Goal: Task Accomplishment & Management: Complete application form

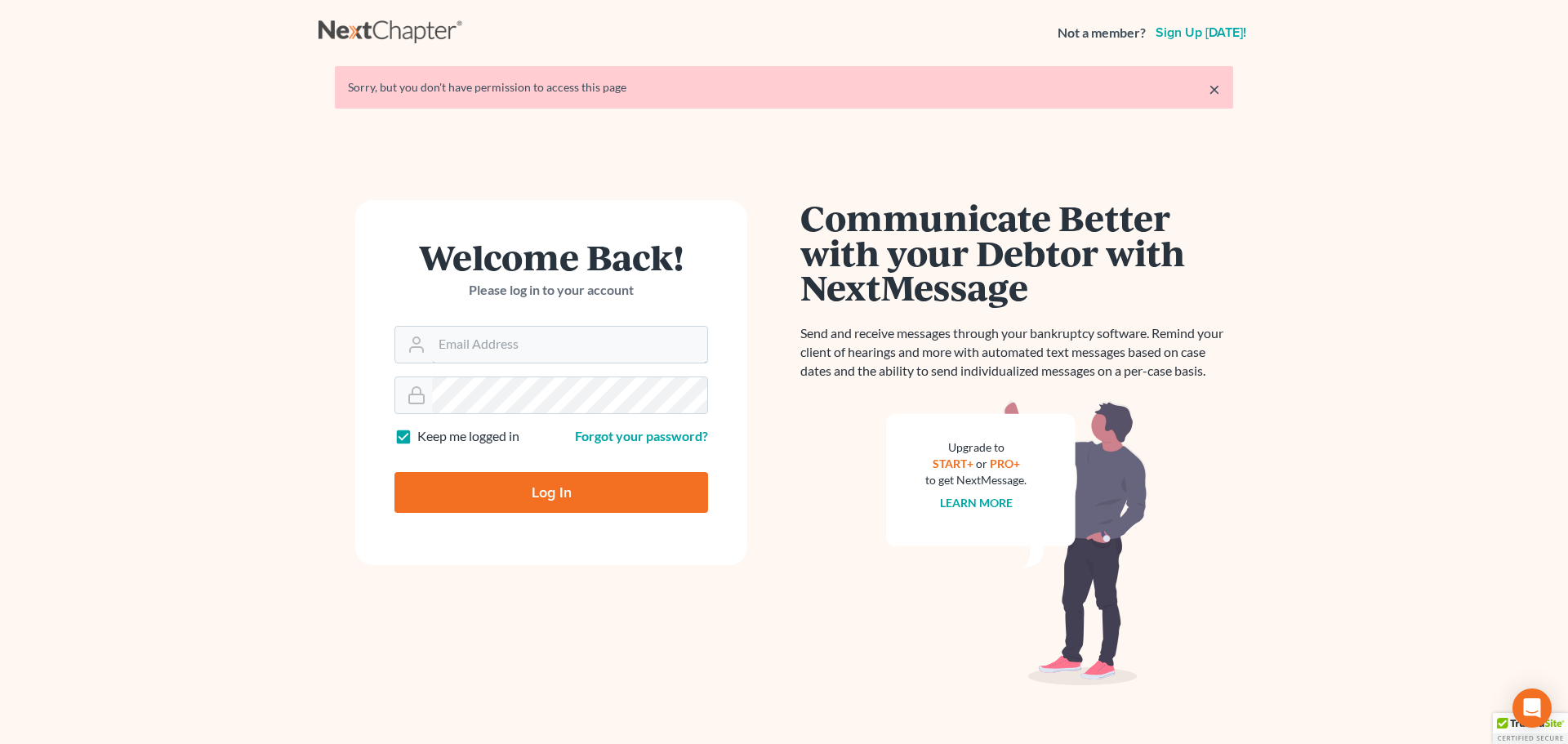
type input "[EMAIL_ADDRESS][DOMAIN_NAME]"
click at [569, 500] on input "Log In" at bounding box center [551, 492] width 313 height 41
type input "Thinking..."
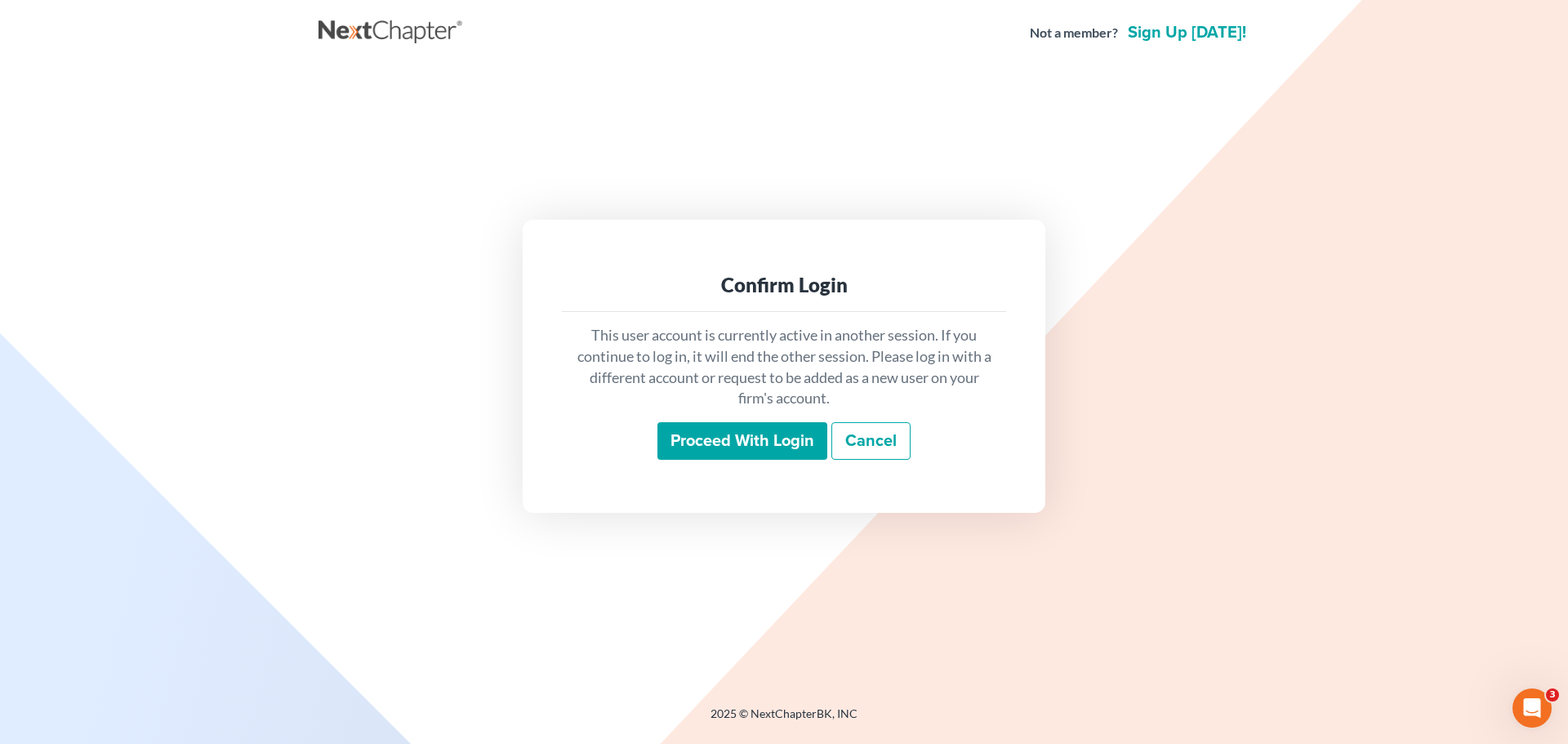
click at [755, 436] on input "Proceed with login" at bounding box center [742, 441] width 170 height 37
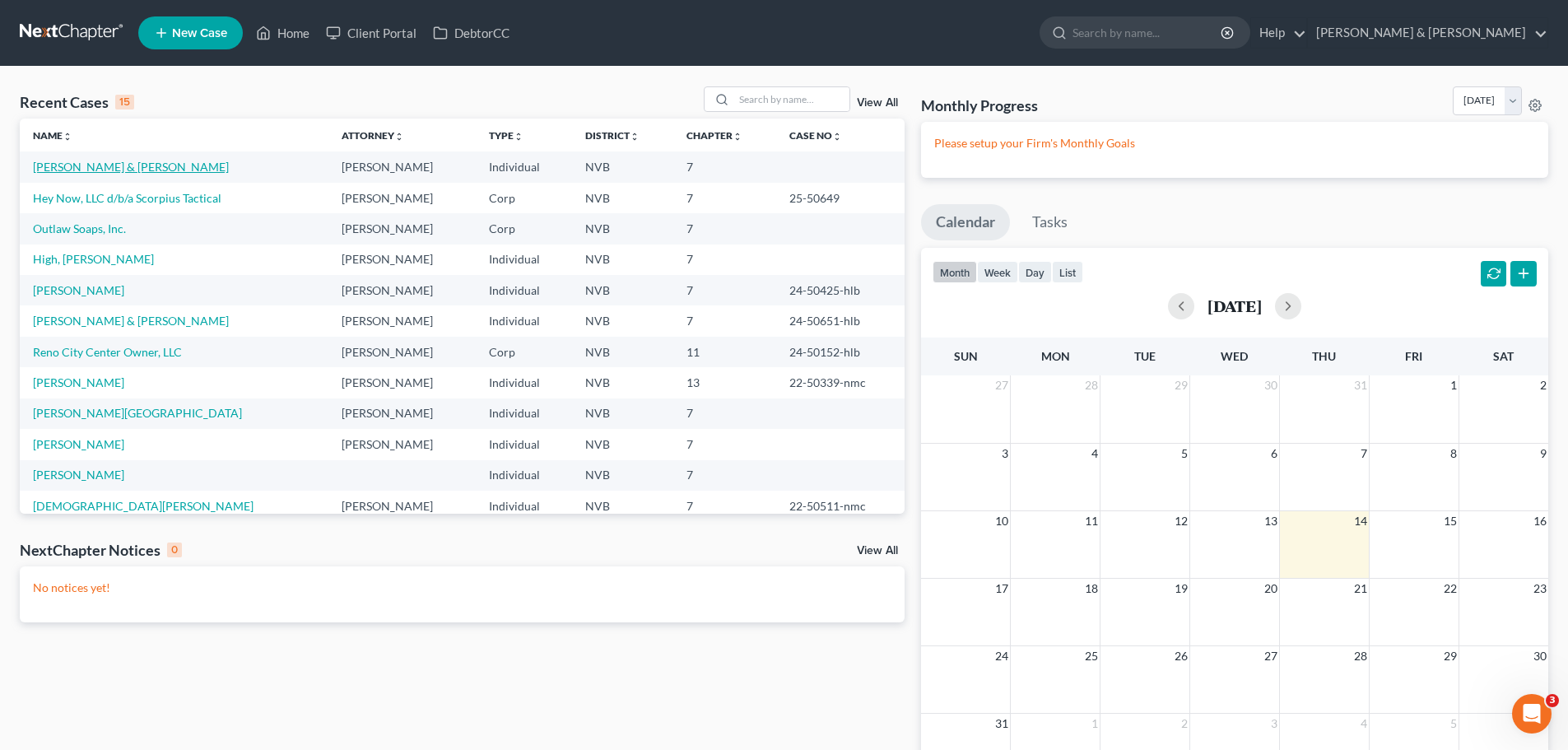
click at [80, 169] on link "[PERSON_NAME] & [PERSON_NAME]" at bounding box center [130, 166] width 196 height 14
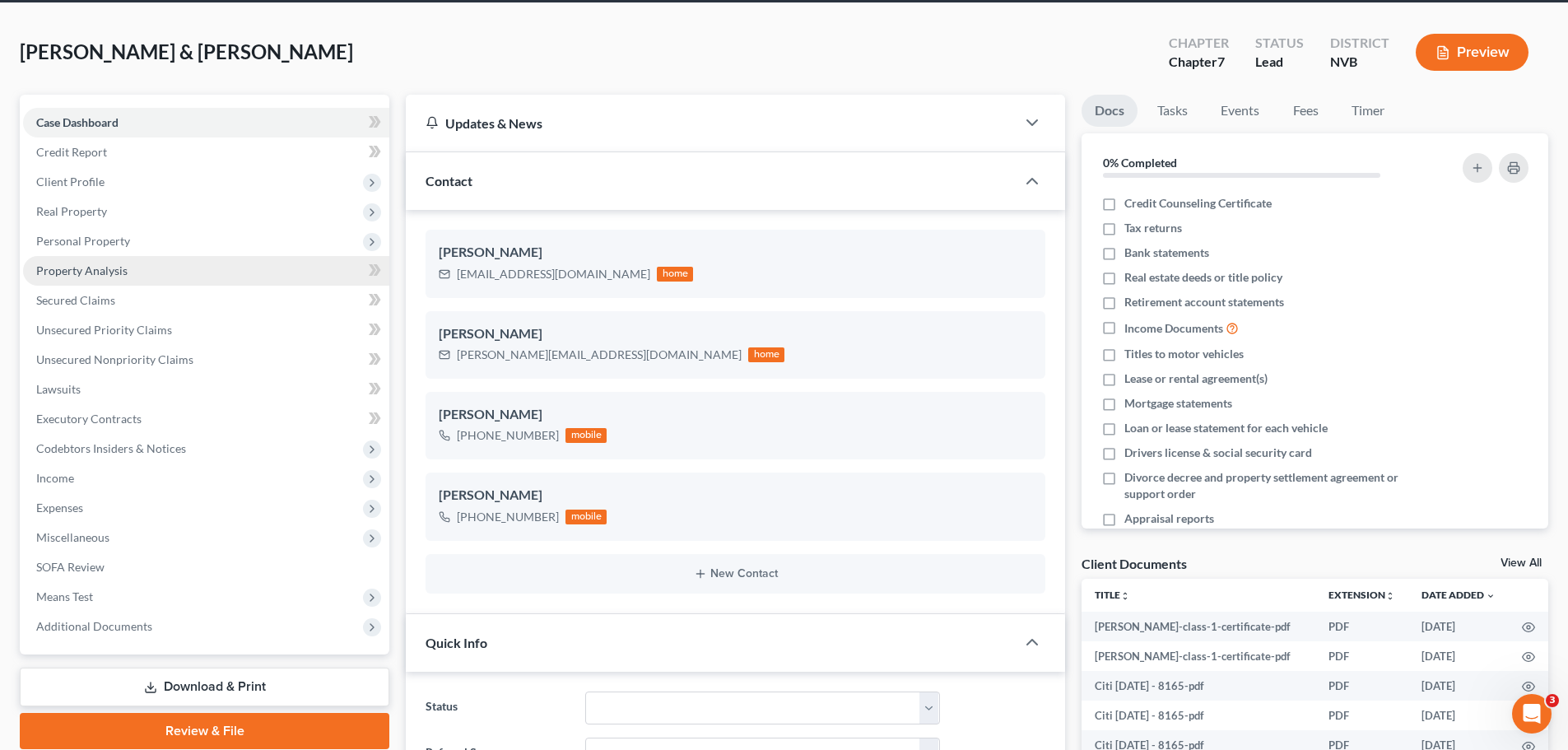
scroll to position [83, 0]
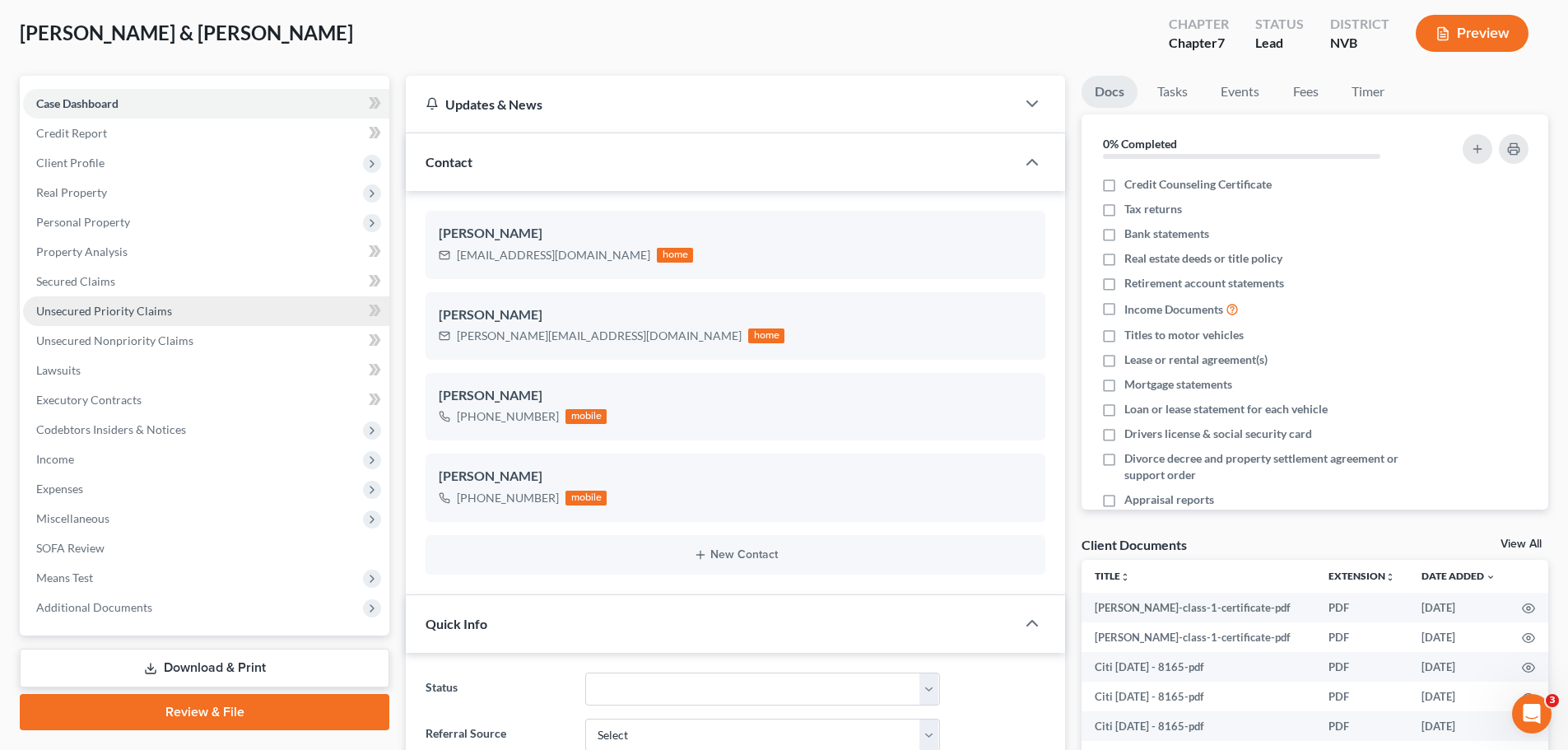
click at [105, 311] on span "Unsecured Priority Claims" at bounding box center [104, 311] width 136 height 14
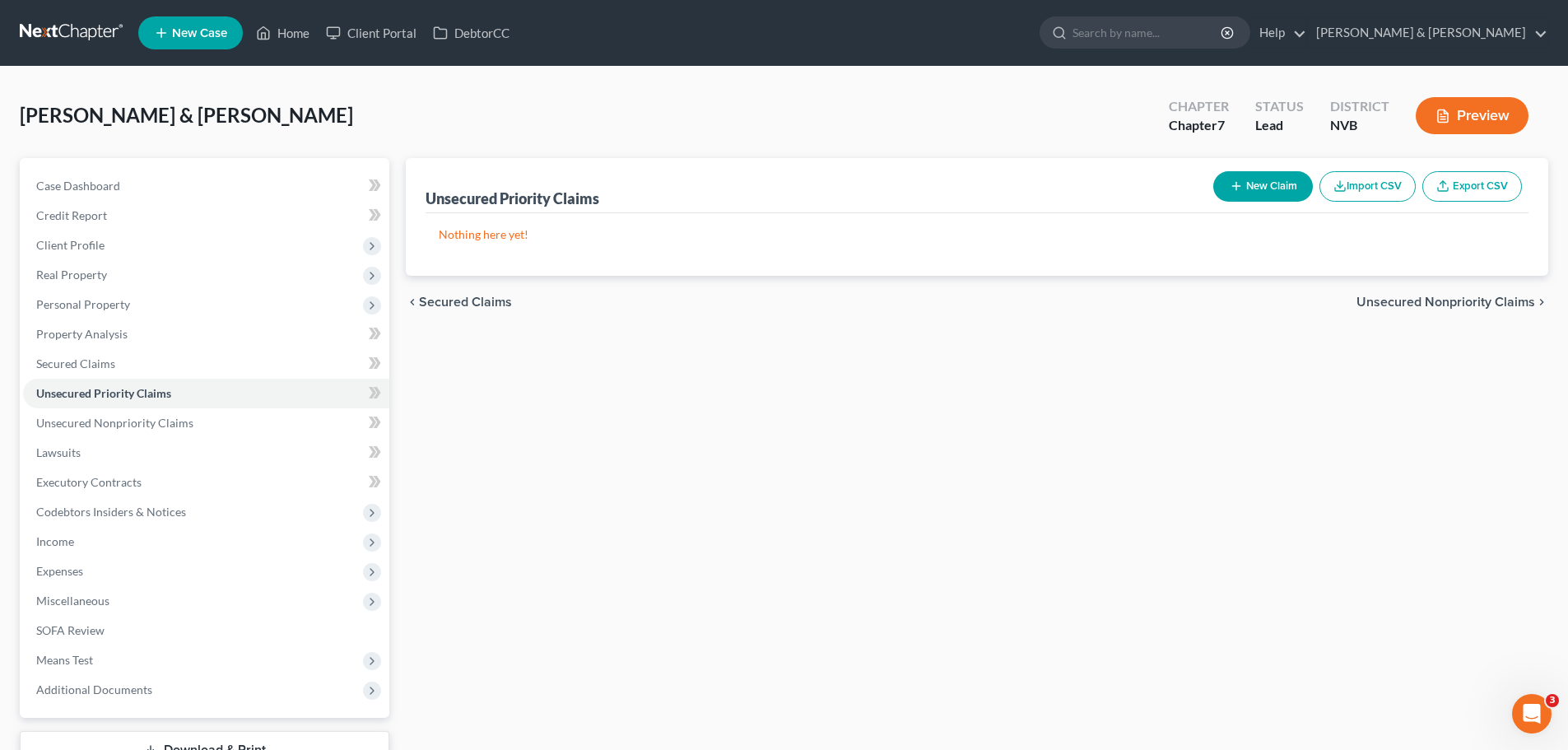
click at [1262, 182] on button "New Claim" at bounding box center [1262, 186] width 99 height 30
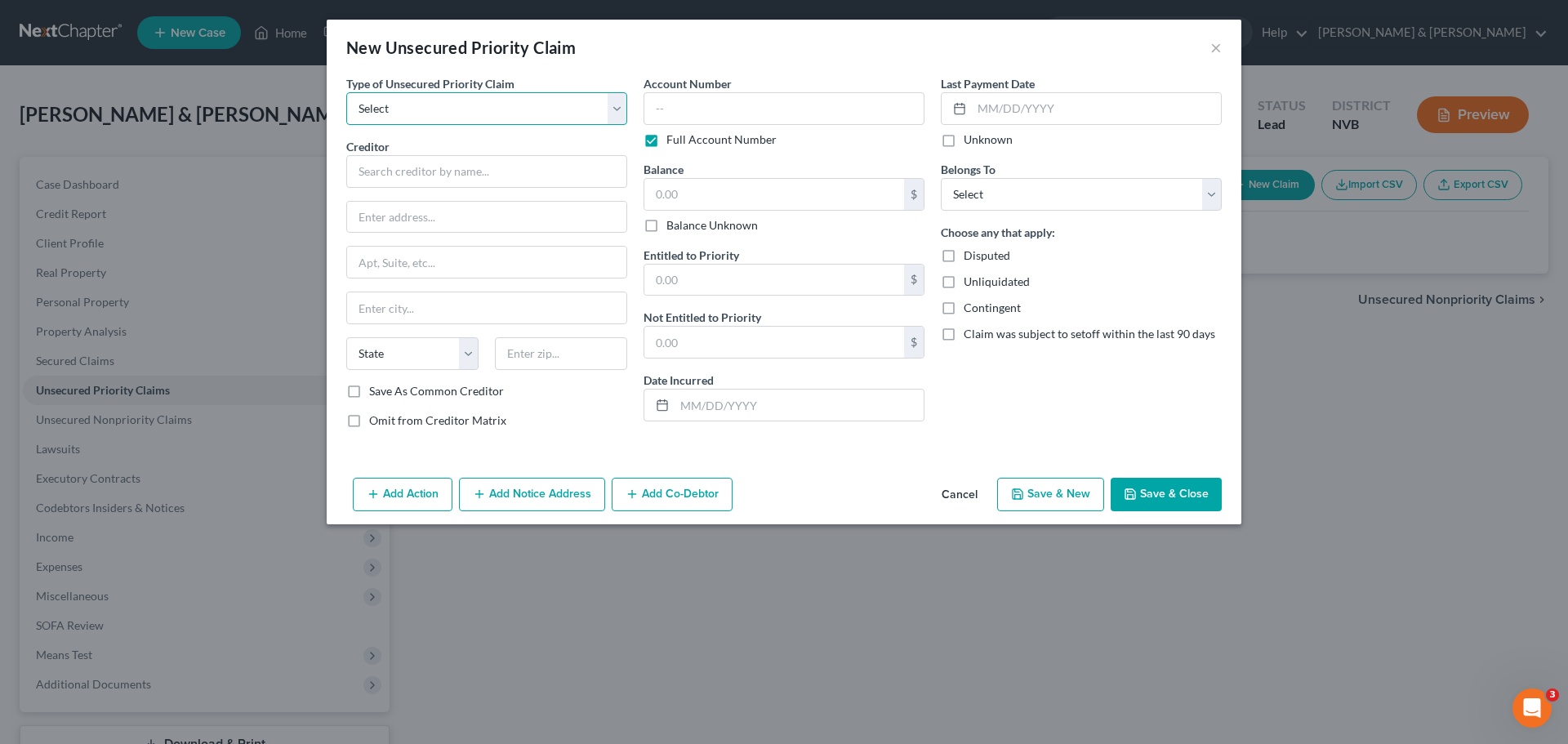
click at [624, 108] on select "Select Taxes & Other Government Units Domestic Support Obligations Extensions o…" at bounding box center [486, 108] width 281 height 32
select select "0"
click at [346, 92] on select "Select Taxes & Other Government Units Domestic Support Obligations Extensions o…" at bounding box center [486, 108] width 281 height 32
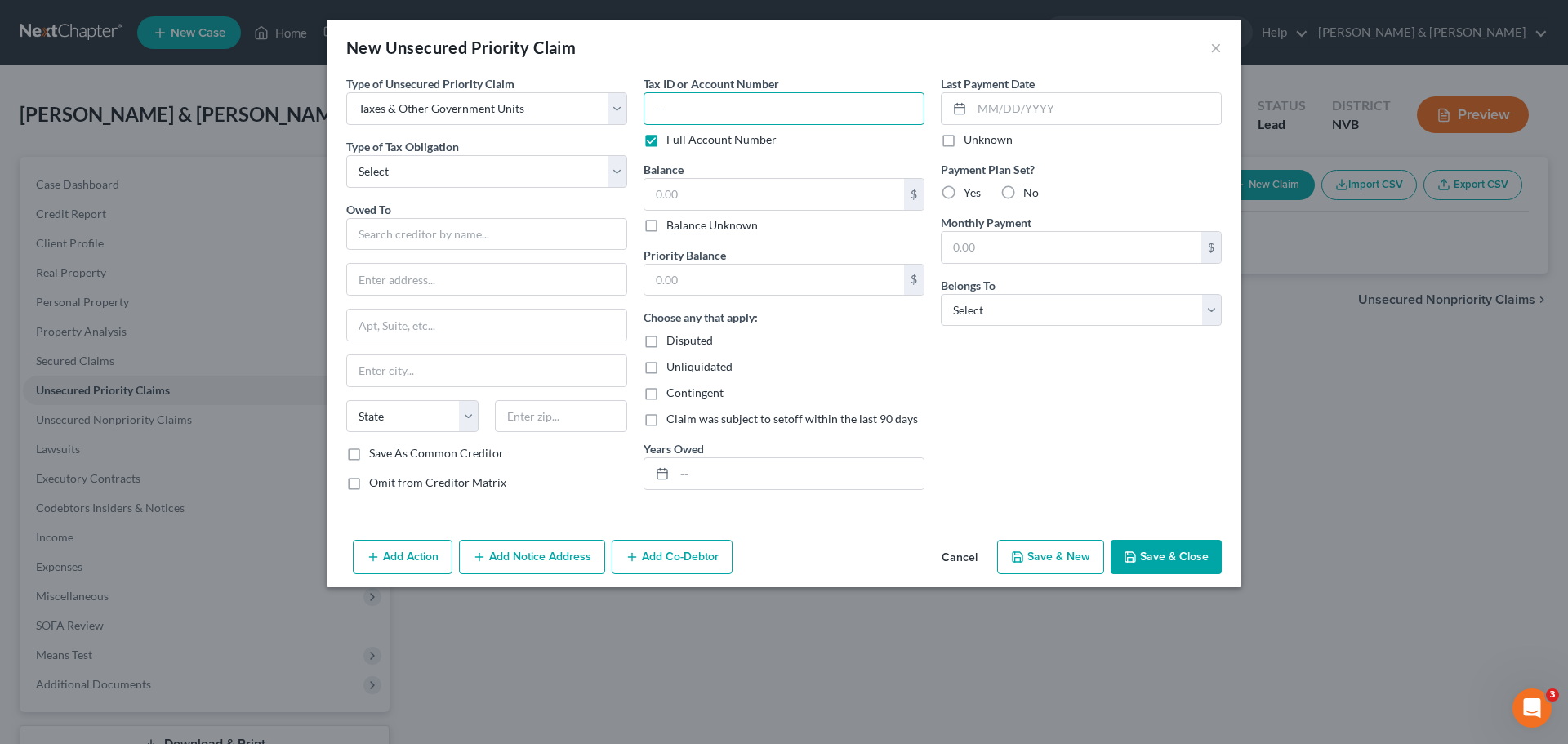
click at [729, 114] on input "text" at bounding box center [784, 108] width 281 height 32
click at [666, 143] on label "Full Account Number" at bounding box center [721, 140] width 110 height 17
click at [673, 143] on input "Full Account Number" at bounding box center [678, 137] width 11 height 11
click at [704, 111] on input "text" at bounding box center [784, 108] width 281 height 32
type input "5419"
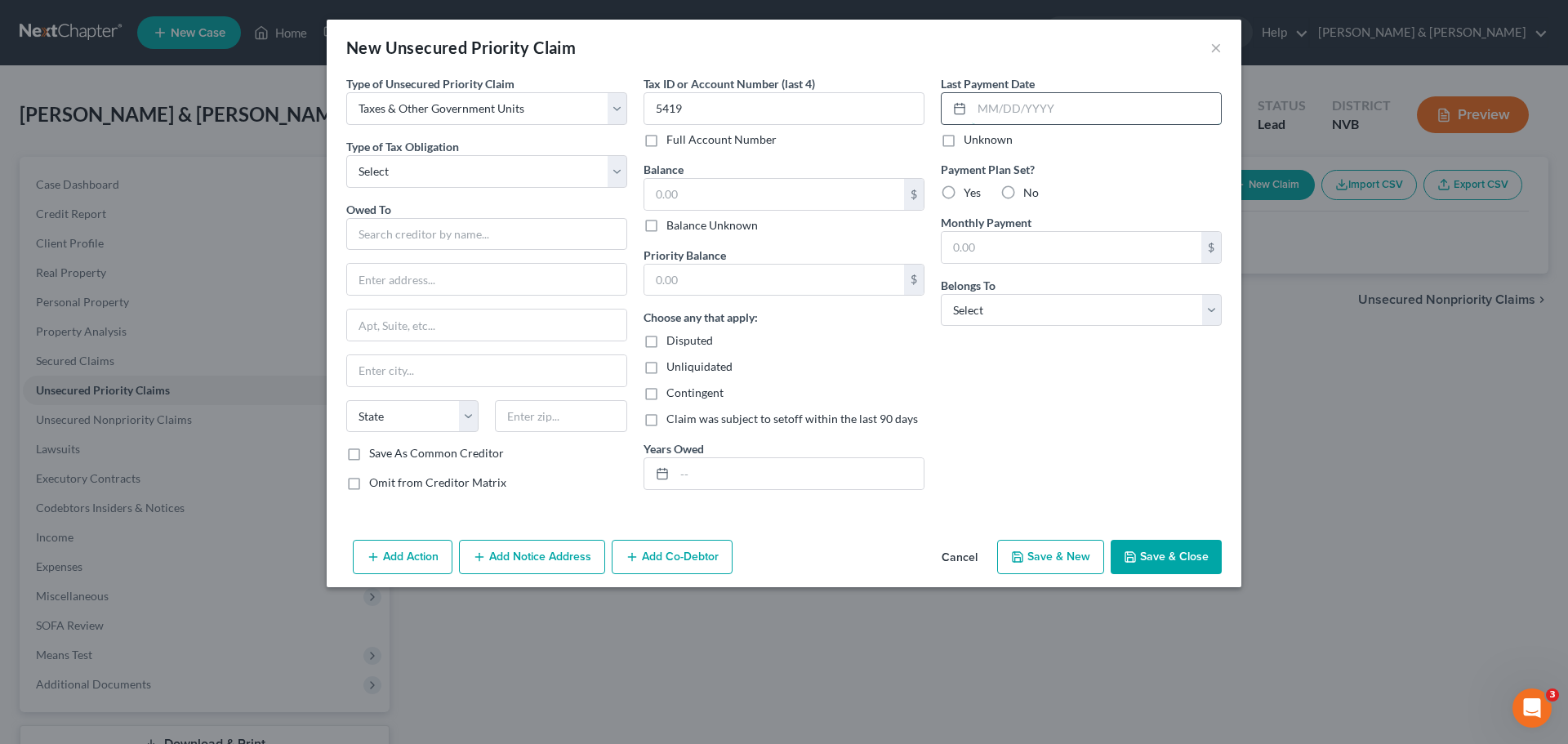
click at [1102, 114] on input "text" at bounding box center [1096, 108] width 249 height 31
click at [1090, 105] on input "text" at bounding box center [1096, 108] width 249 height 31
click at [510, 173] on select "Select Federal City State Franchise Tax Board Other" at bounding box center [486, 171] width 281 height 32
click at [613, 171] on select "Select Federal City State Franchise Tax Board Other" at bounding box center [486, 171] width 281 height 32
select select "0"
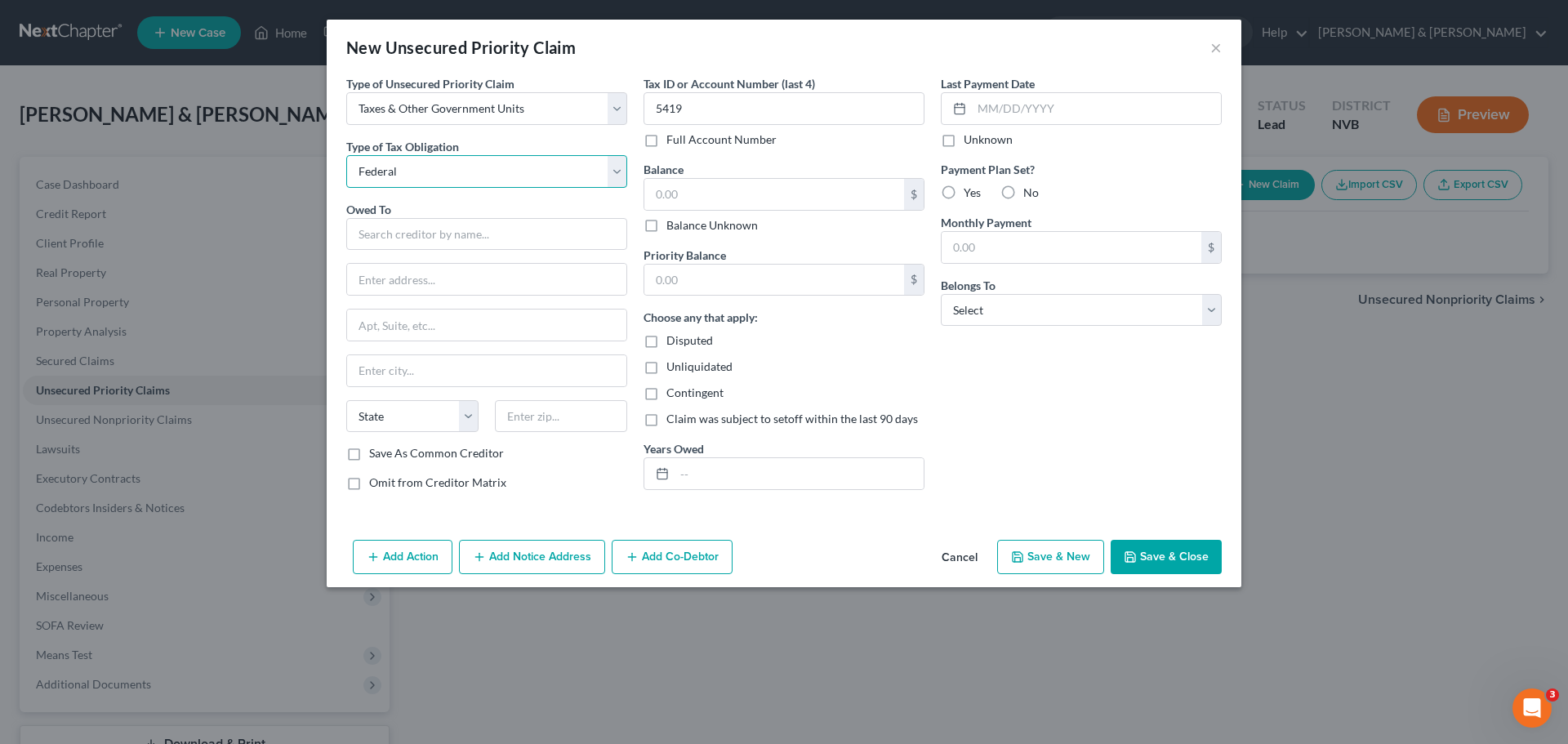
click at [346, 155] on select "Select Federal City State Franchise Tax Board Other" at bounding box center [486, 171] width 281 height 32
click at [553, 241] on input "text" at bounding box center [486, 234] width 281 height 32
type input "Department of Treasury"
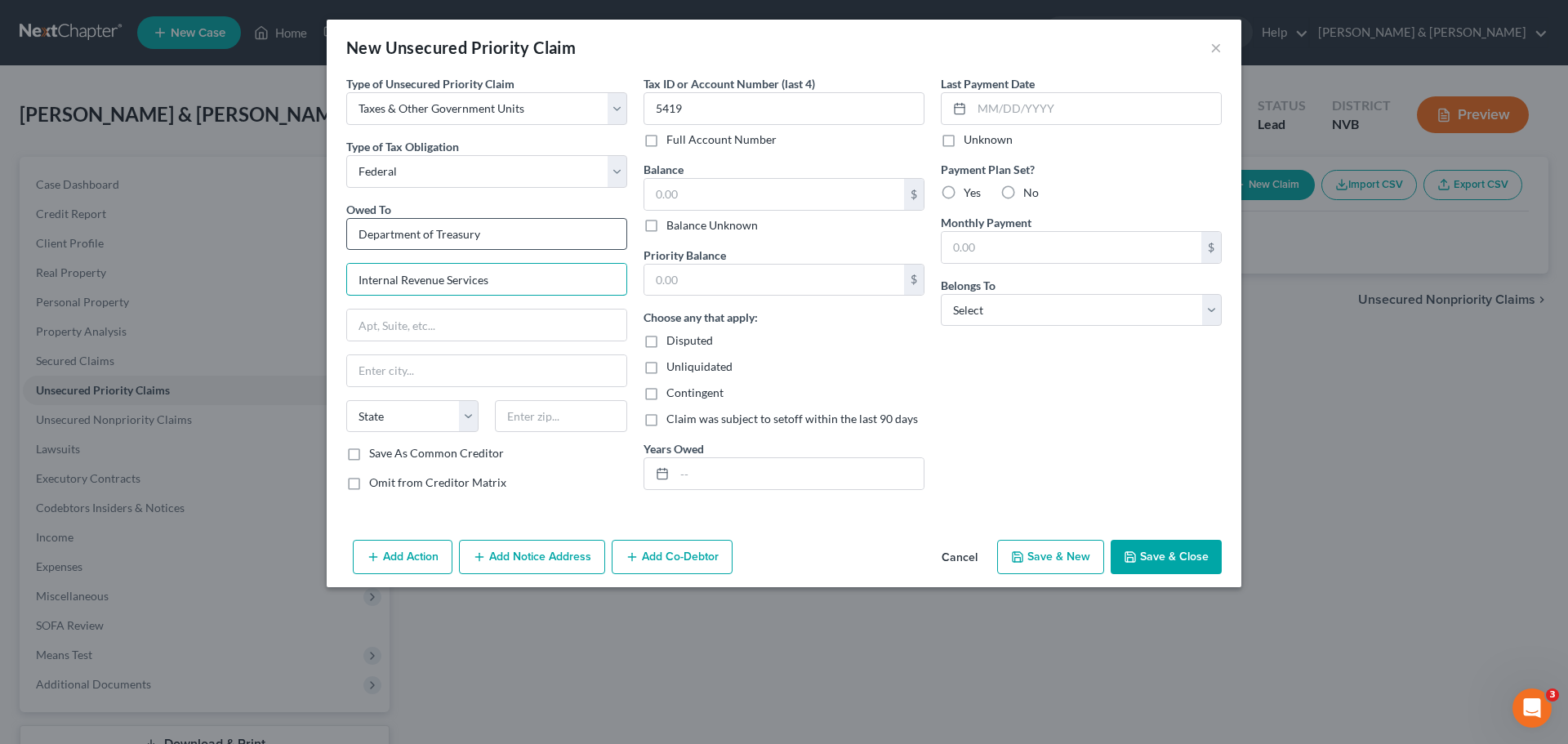
type input "Internal Revenue Services"
type input "[STREET_ADDRESS][PERSON_NAME]"
type input "Reno"
select select "31"
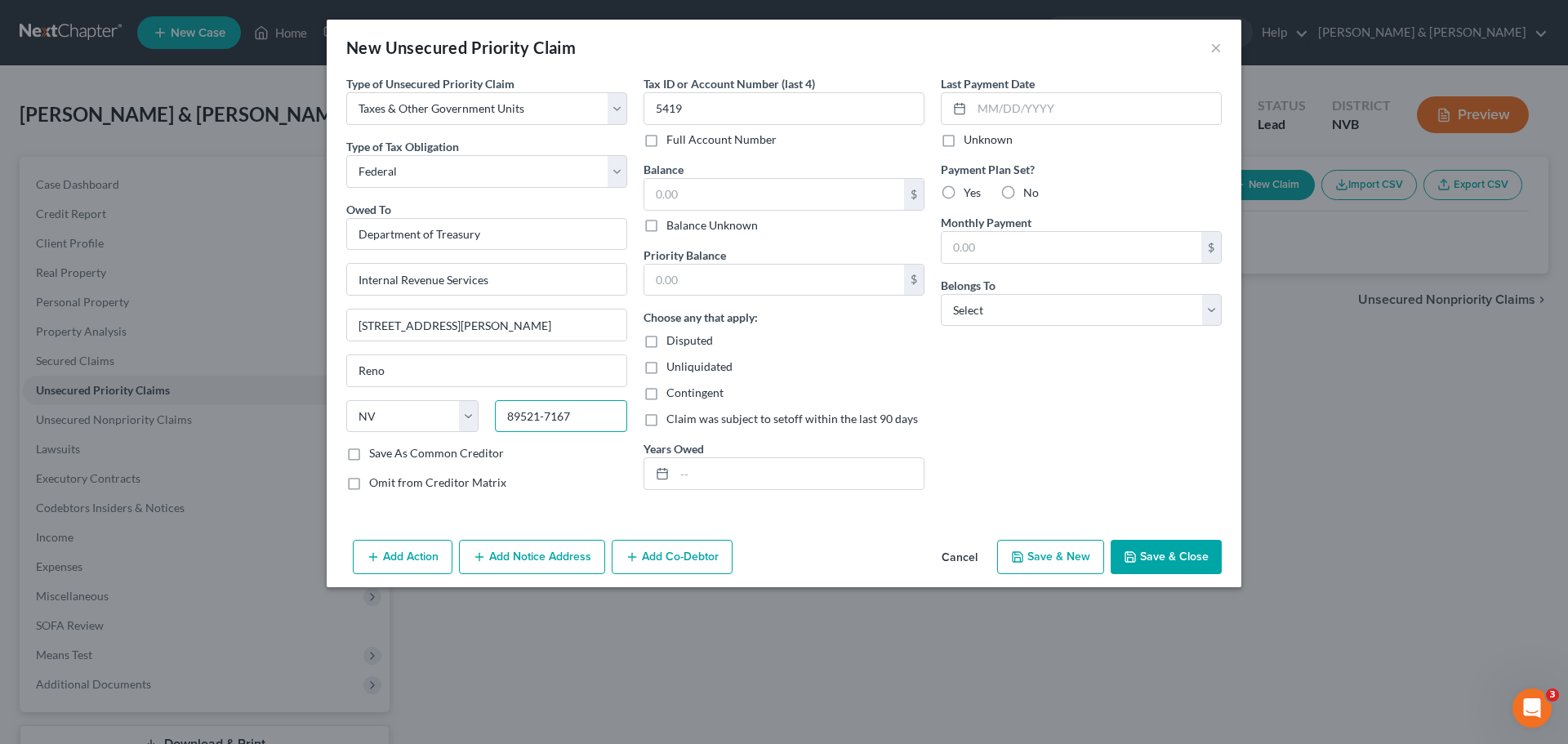
type input "89521-7167"
click at [573, 461] on div "Save As Common Creditor" at bounding box center [486, 453] width 281 height 17
click at [733, 189] on input "text" at bounding box center [774, 194] width 259 height 31
type input "6,993.39"
click at [896, 370] on div "Unliquidated" at bounding box center [784, 367] width 281 height 17
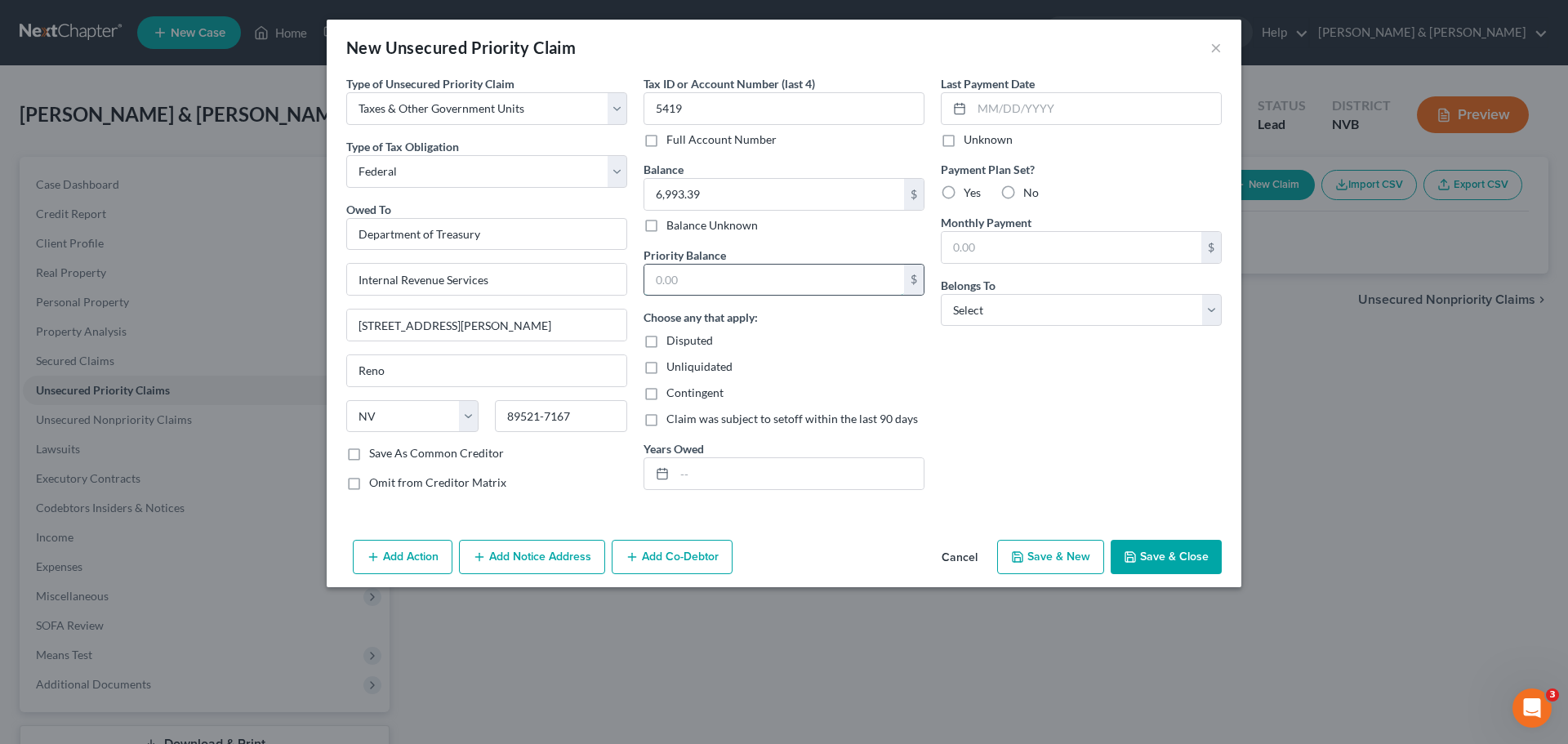
click at [830, 282] on input "text" at bounding box center [774, 279] width 259 height 31
type input "6,993.39"
click at [830, 306] on div "Priority Balance 6,993.39 $ Choose any that apply: Disputed Unliquidated Contin…" at bounding box center [784, 369] width 281 height 244
click at [755, 480] on input "text" at bounding box center [799, 473] width 249 height 31
type input "2024"
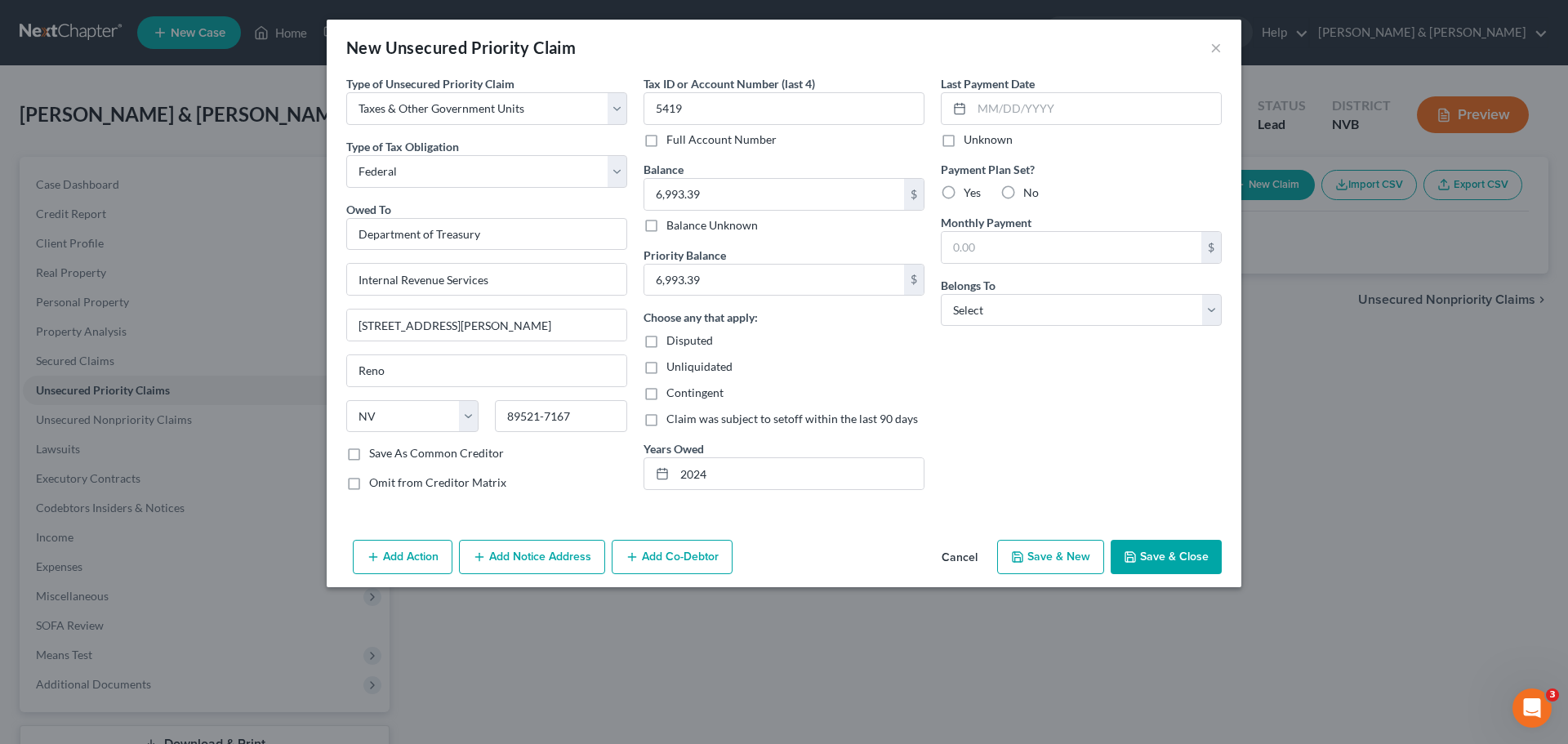
click at [1059, 455] on div "Last Payment Date Unknown Payment Plan Set? Yes No Monthly Payment $ Belongs To…" at bounding box center [1082, 289] width 298 height 428
click at [1143, 558] on button "Save & Close" at bounding box center [1167, 557] width 111 height 34
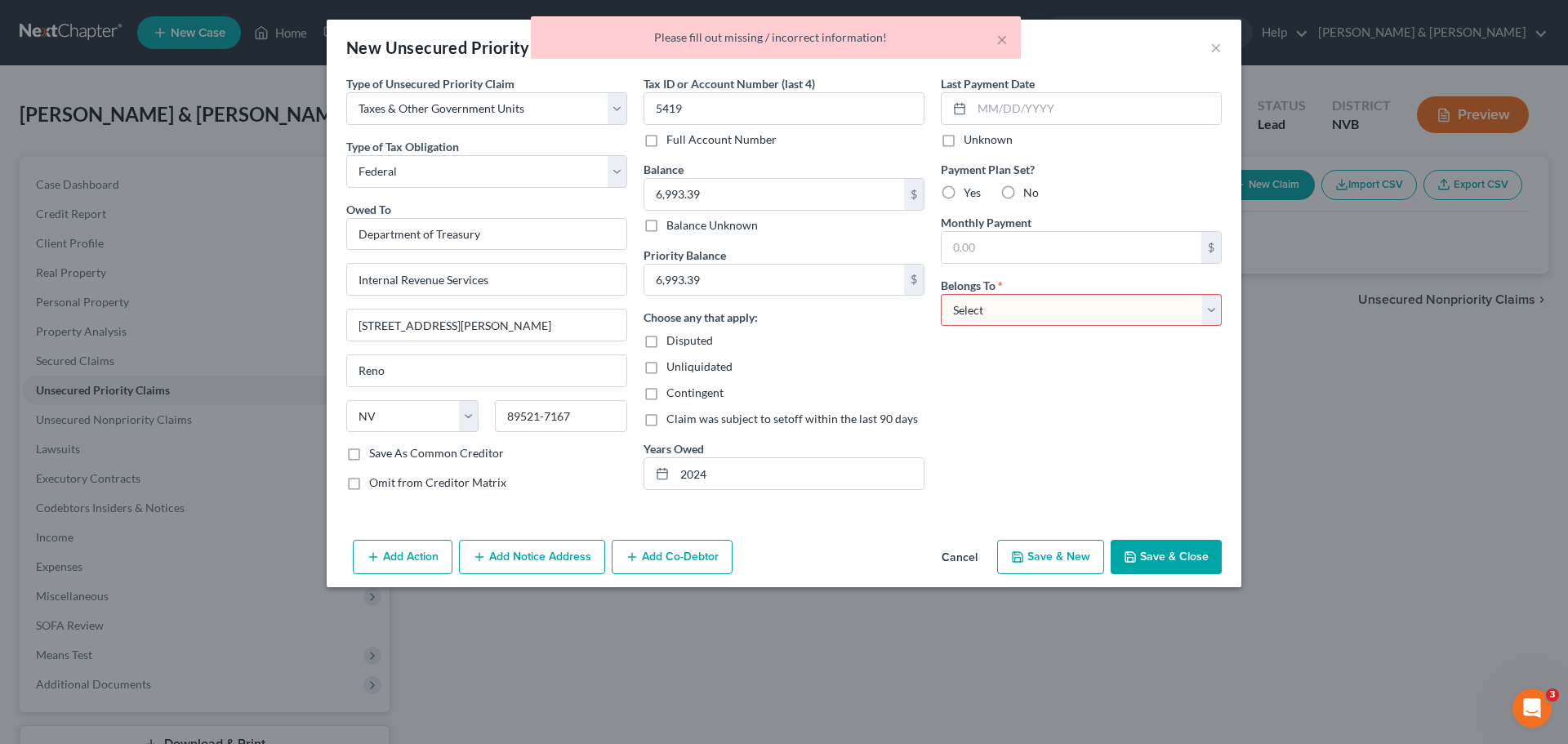
click at [1029, 390] on div "Last Payment Date Unknown Payment Plan Set? Yes No Monthly Payment $ Belongs To…" at bounding box center [1082, 289] width 298 height 428
click at [1027, 315] on select "Select Debtor 1 Only Debtor 2 Only Debtor 1 And Debtor 2 Only At Least One Of T…" at bounding box center [1081, 310] width 281 height 32
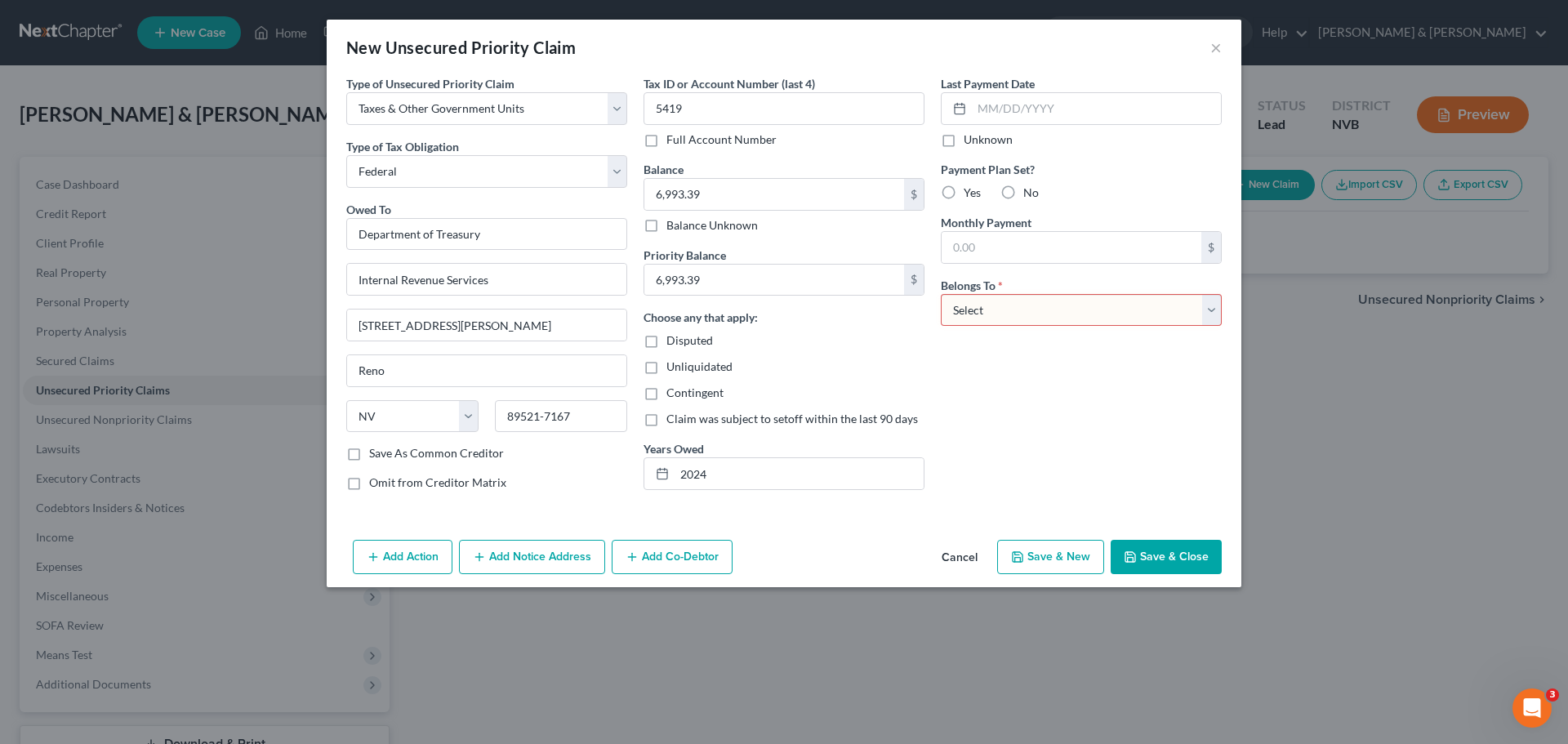
select select "2"
click at [941, 294] on select "Select Debtor 1 Only Debtor 2 Only Debtor 1 And Debtor 2 Only At Least One Of T…" at bounding box center [1081, 310] width 281 height 32
click at [1049, 315] on select "Select Debtor 1 Only Debtor 2 Only Debtor 1 And Debtor 2 Only At Least One Of T…" at bounding box center [1081, 310] width 281 height 32
click at [941, 294] on select "Select Debtor 1 Only Debtor 2 Only Debtor 1 And Debtor 2 Only At Least One Of T…" at bounding box center [1081, 310] width 281 height 32
click at [1170, 553] on button "Save & Close" at bounding box center [1167, 557] width 111 height 34
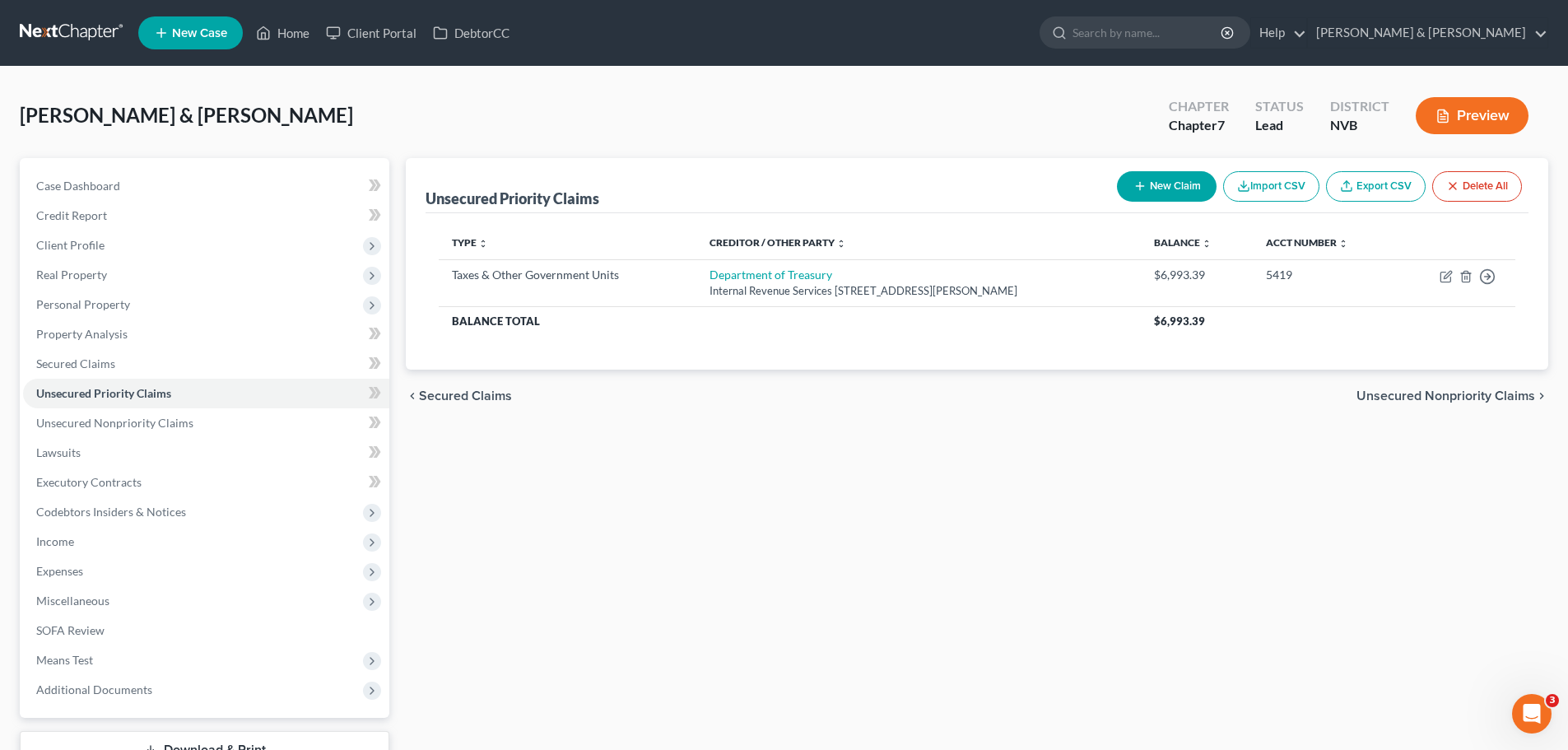
click at [1448, 122] on icon "button" at bounding box center [1443, 116] width 10 height 13
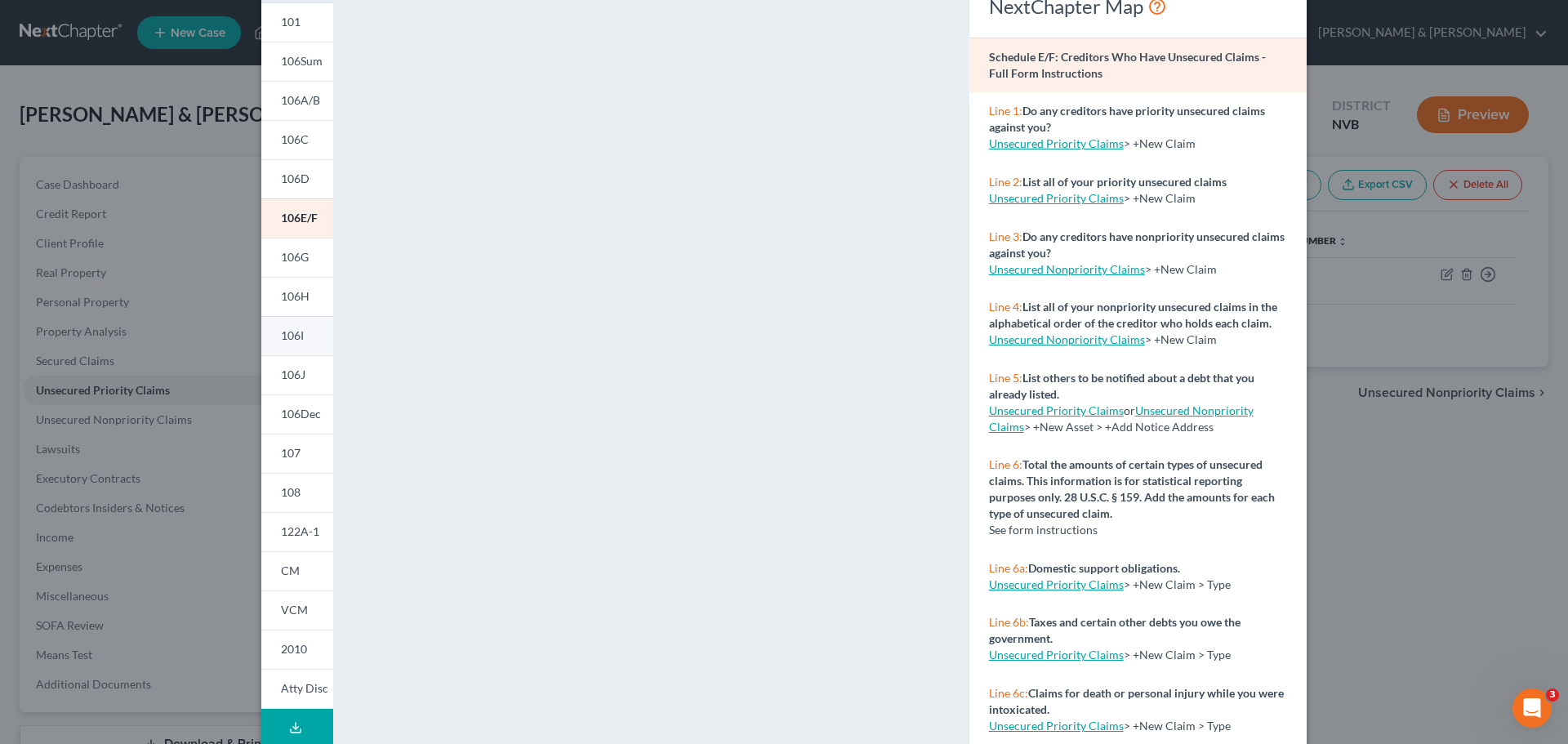
scroll to position [177, 0]
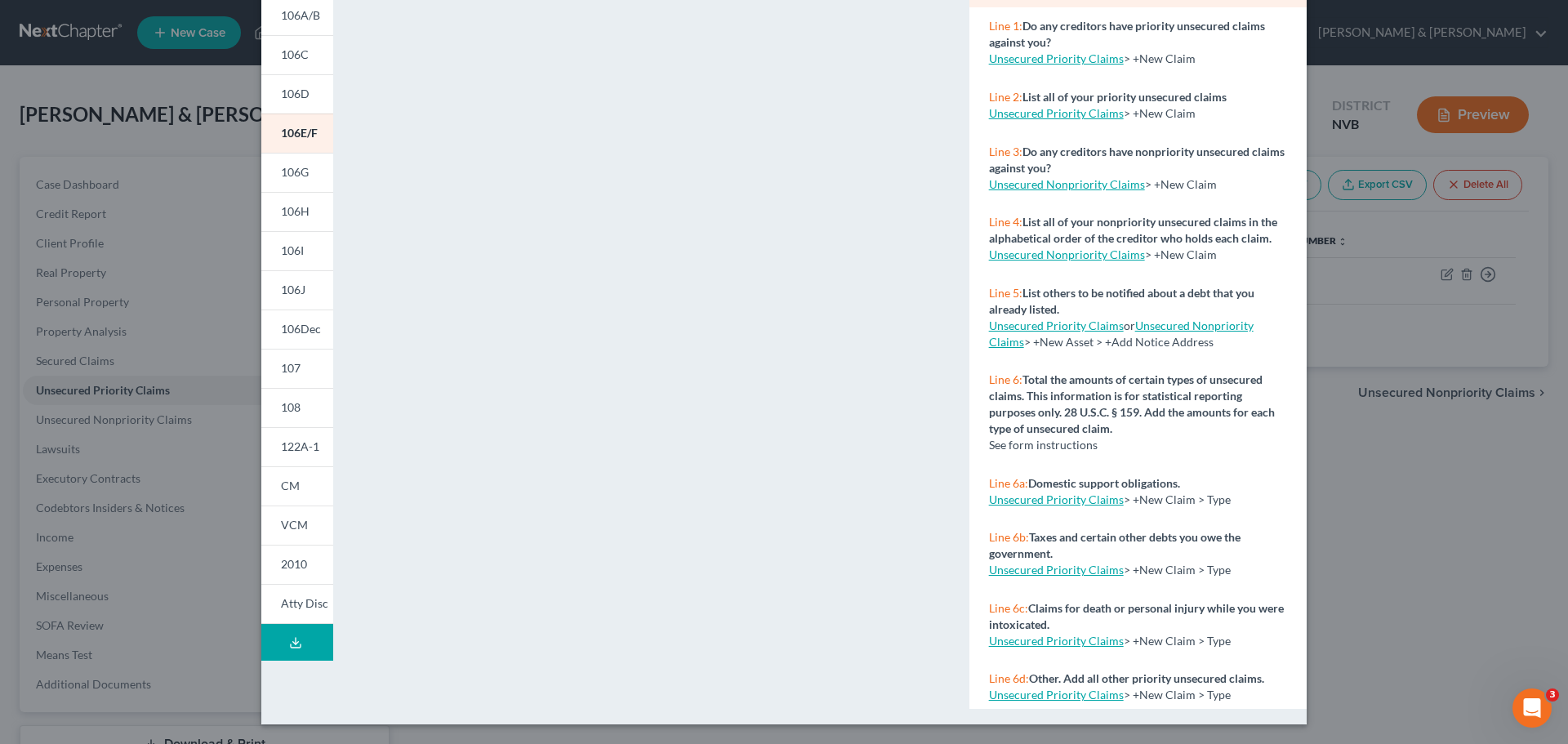
click at [299, 647] on button "Download Draft" at bounding box center [297, 642] width 72 height 36
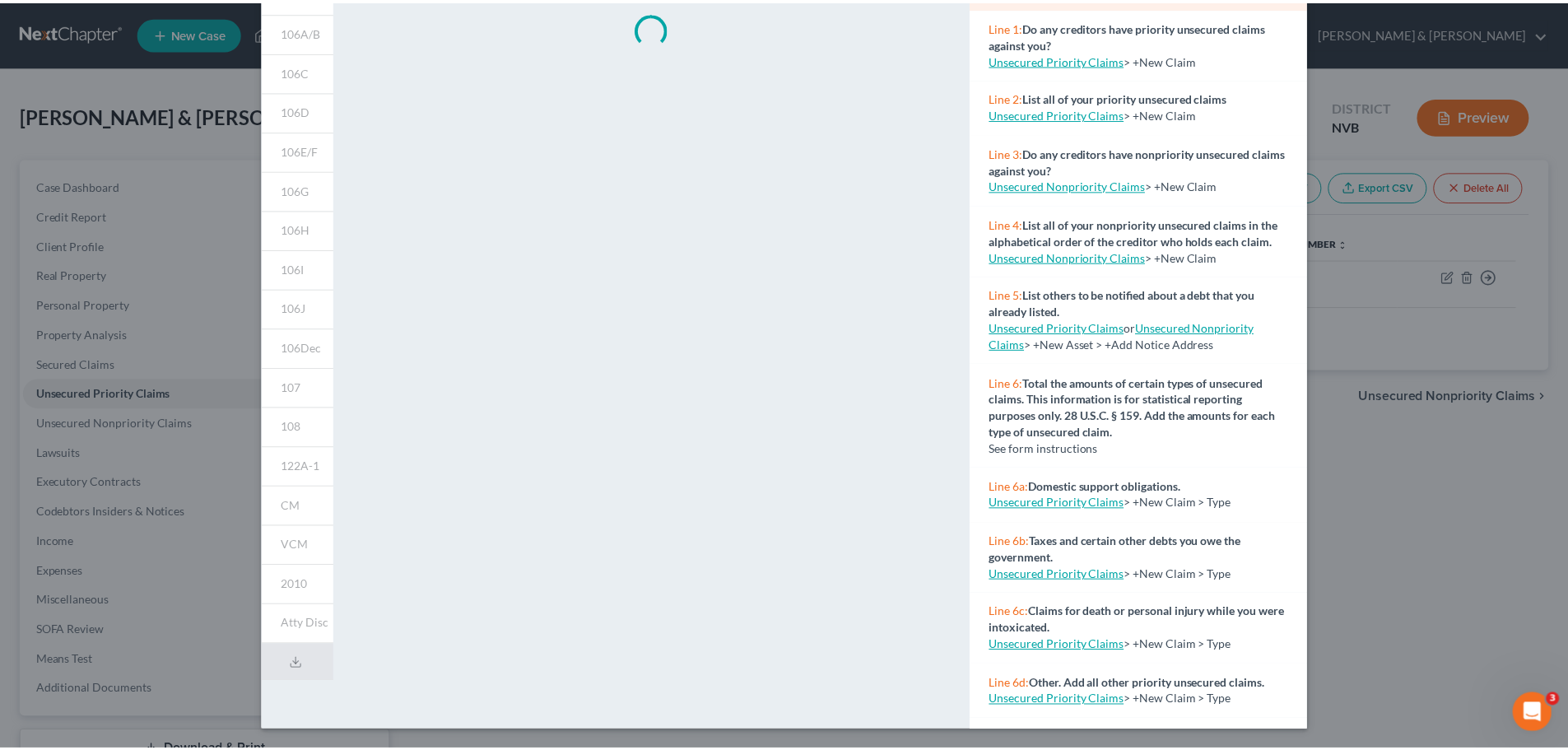
scroll to position [0, 0]
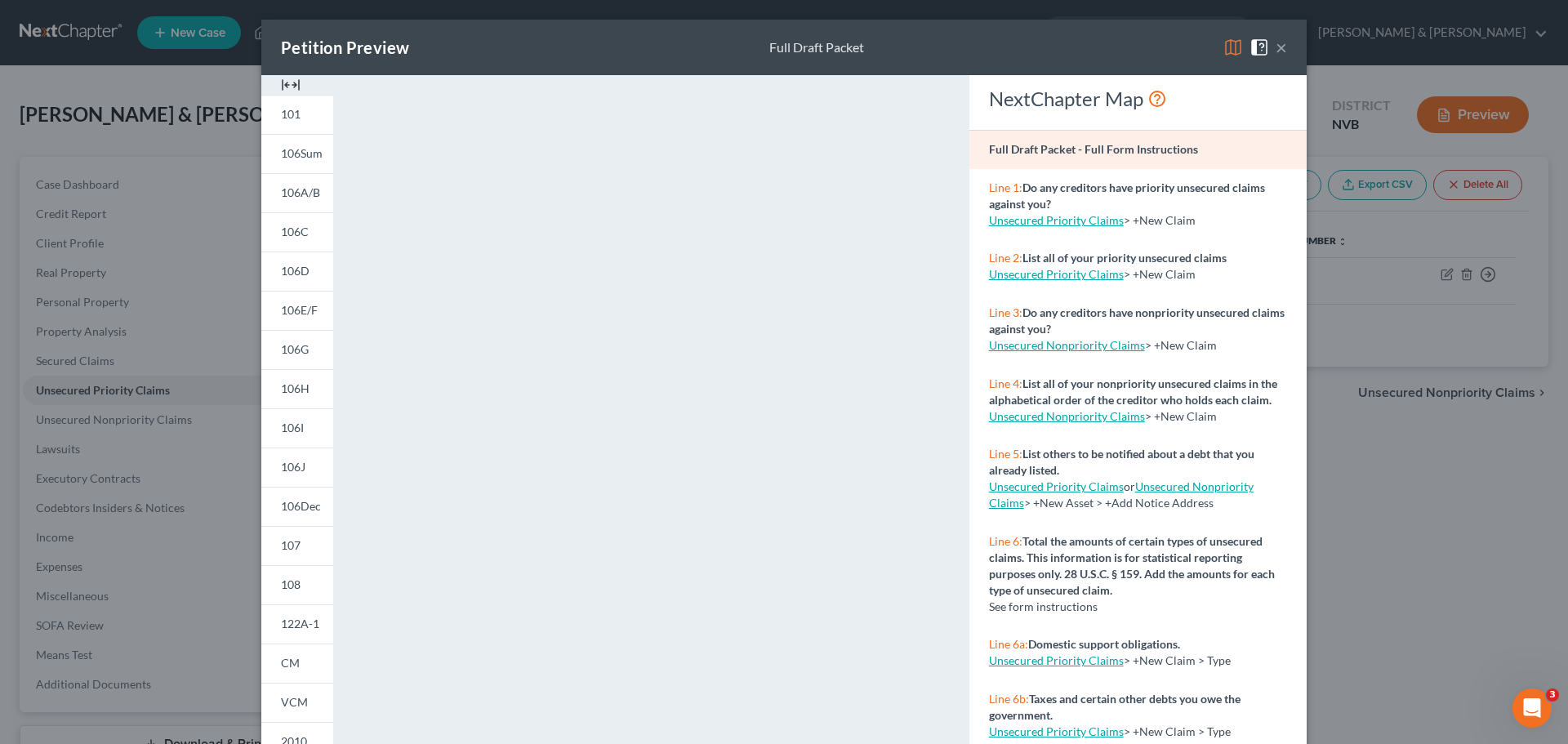
click at [1414, 523] on div "Petition Preview Full Draft Packet × 101 106Sum 106A/B 106C 106D 106E/F 106G 10…" at bounding box center [784, 372] width 1568 height 744
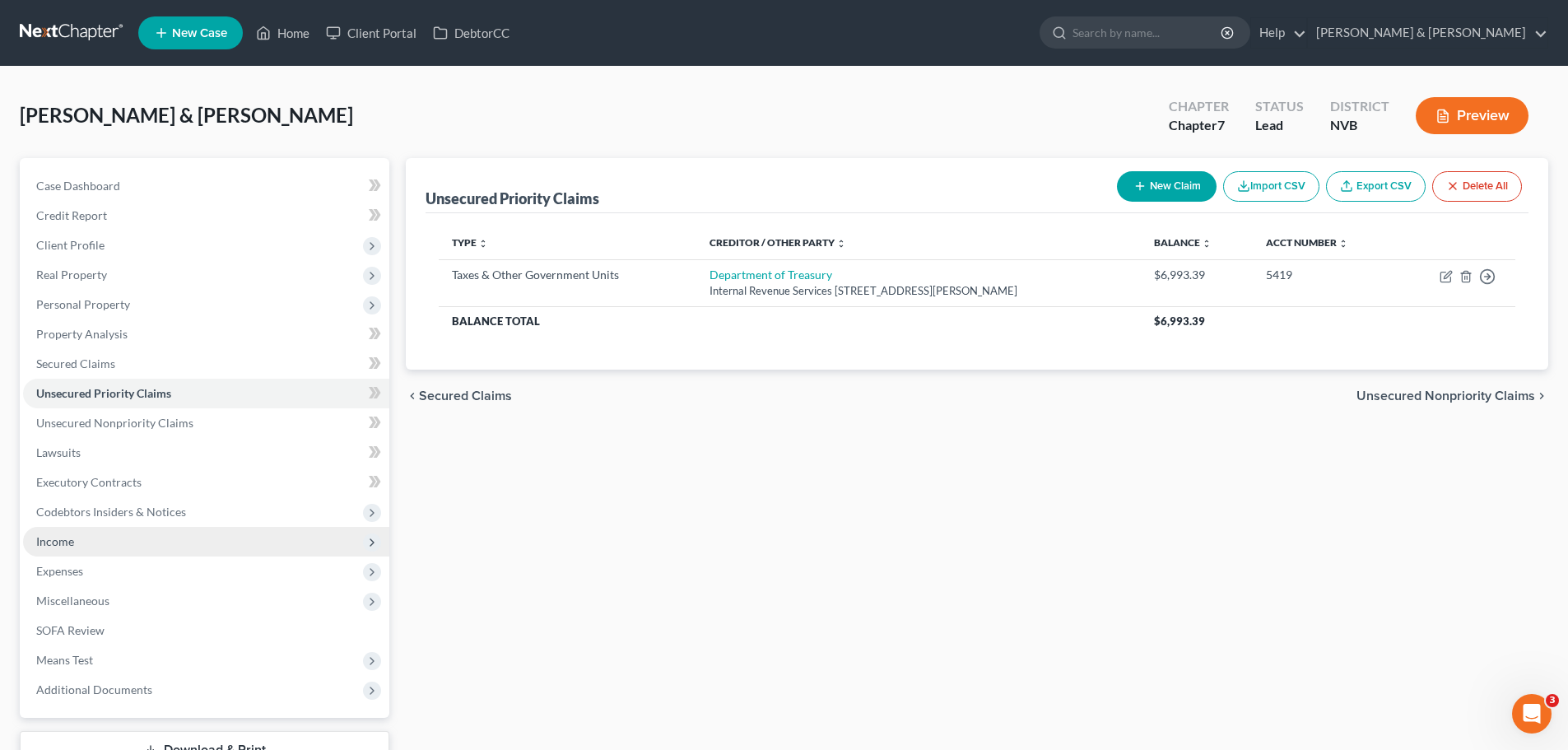
click at [149, 530] on span "Income" at bounding box center [206, 541] width 367 height 29
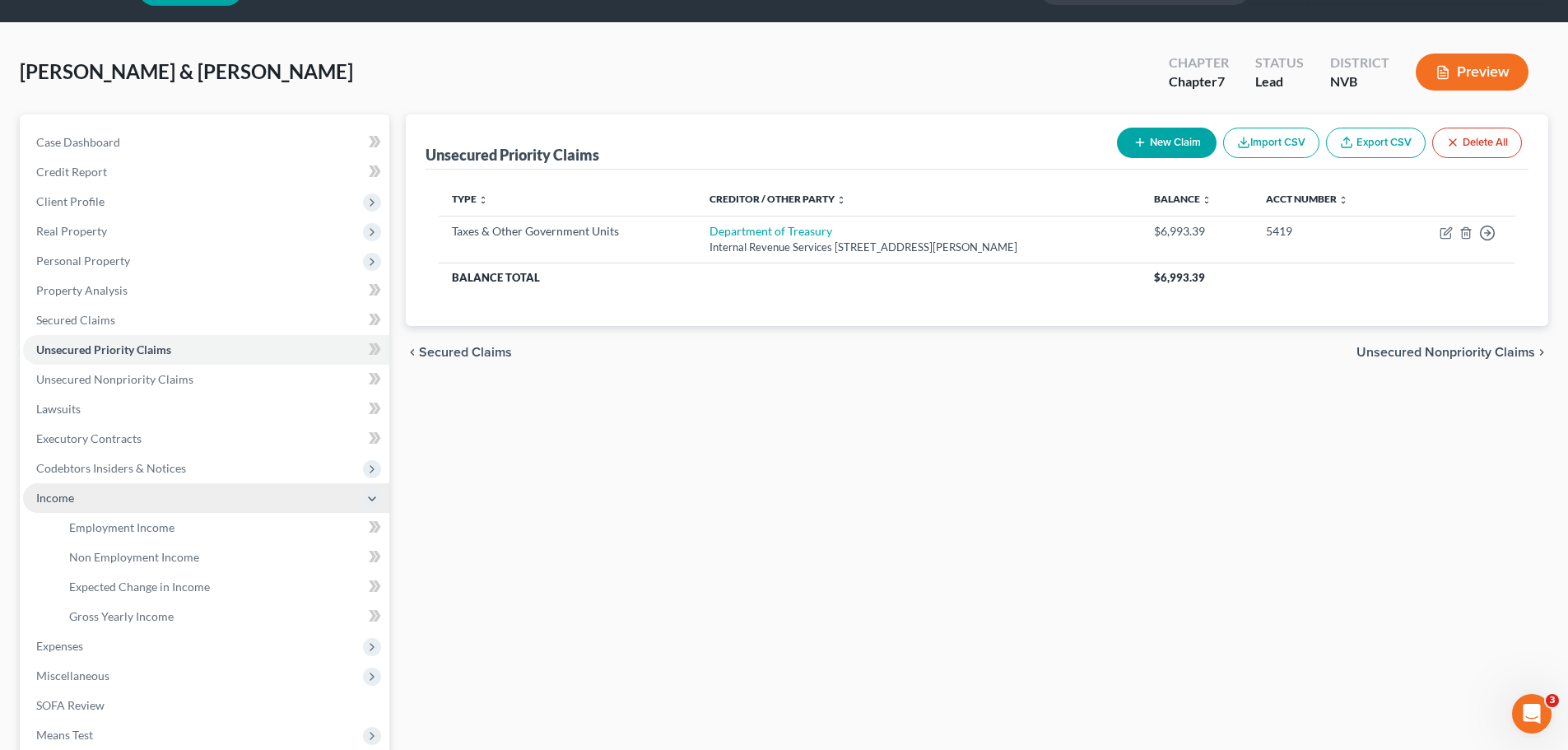
scroll to position [83, 0]
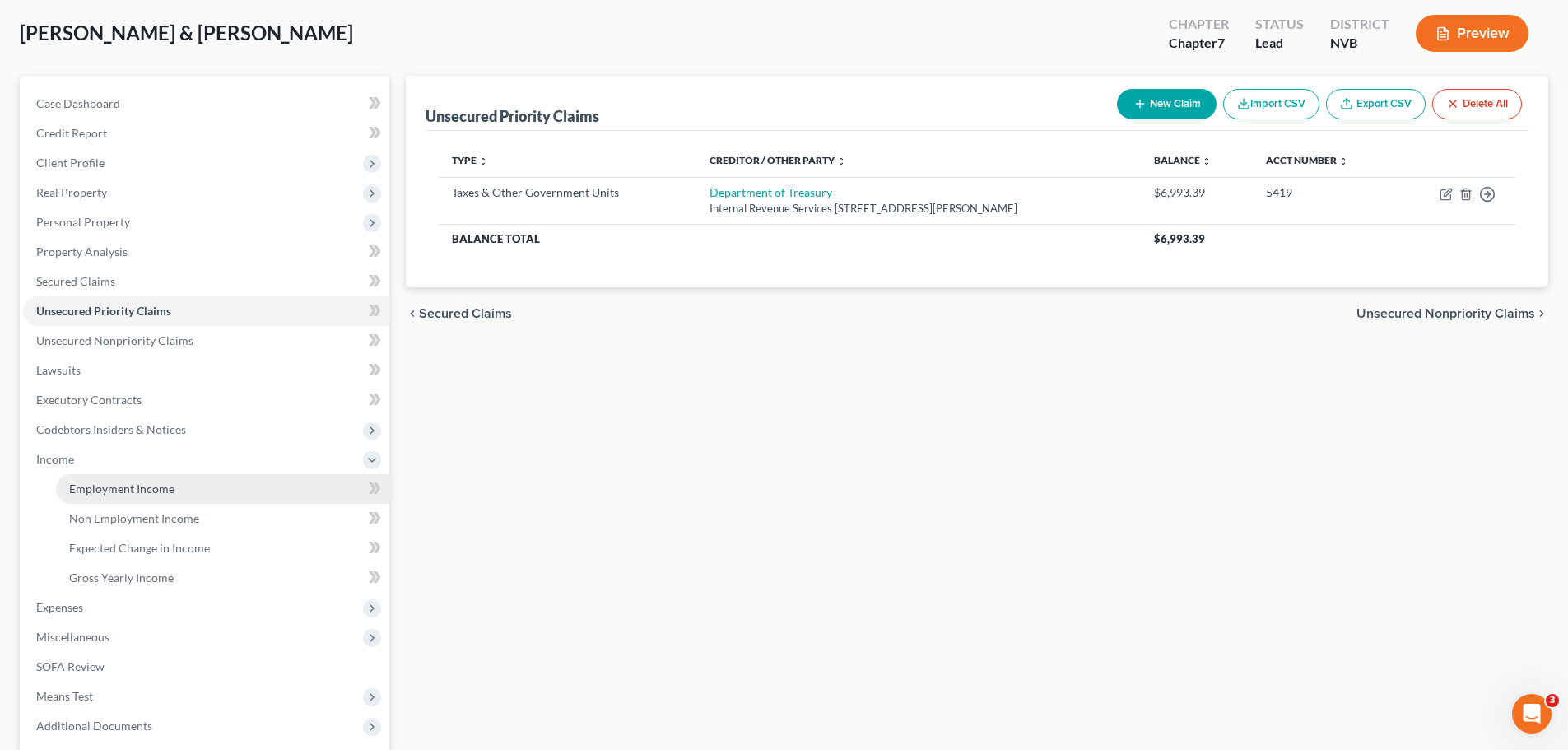
click at [151, 489] on span "Employment Income" at bounding box center [122, 489] width 105 height 14
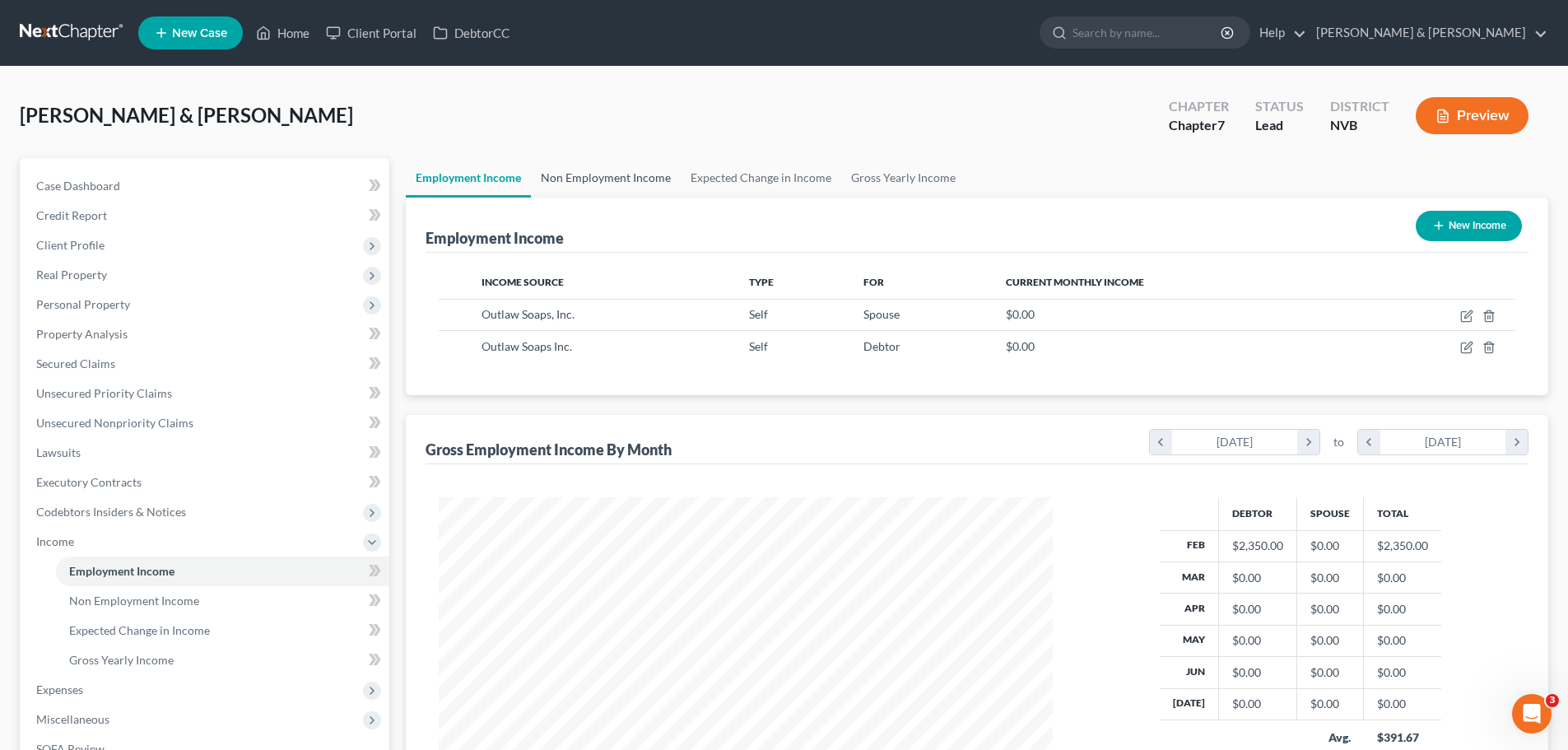
click at [603, 185] on link "Non Employment Income" at bounding box center [605, 177] width 149 height 39
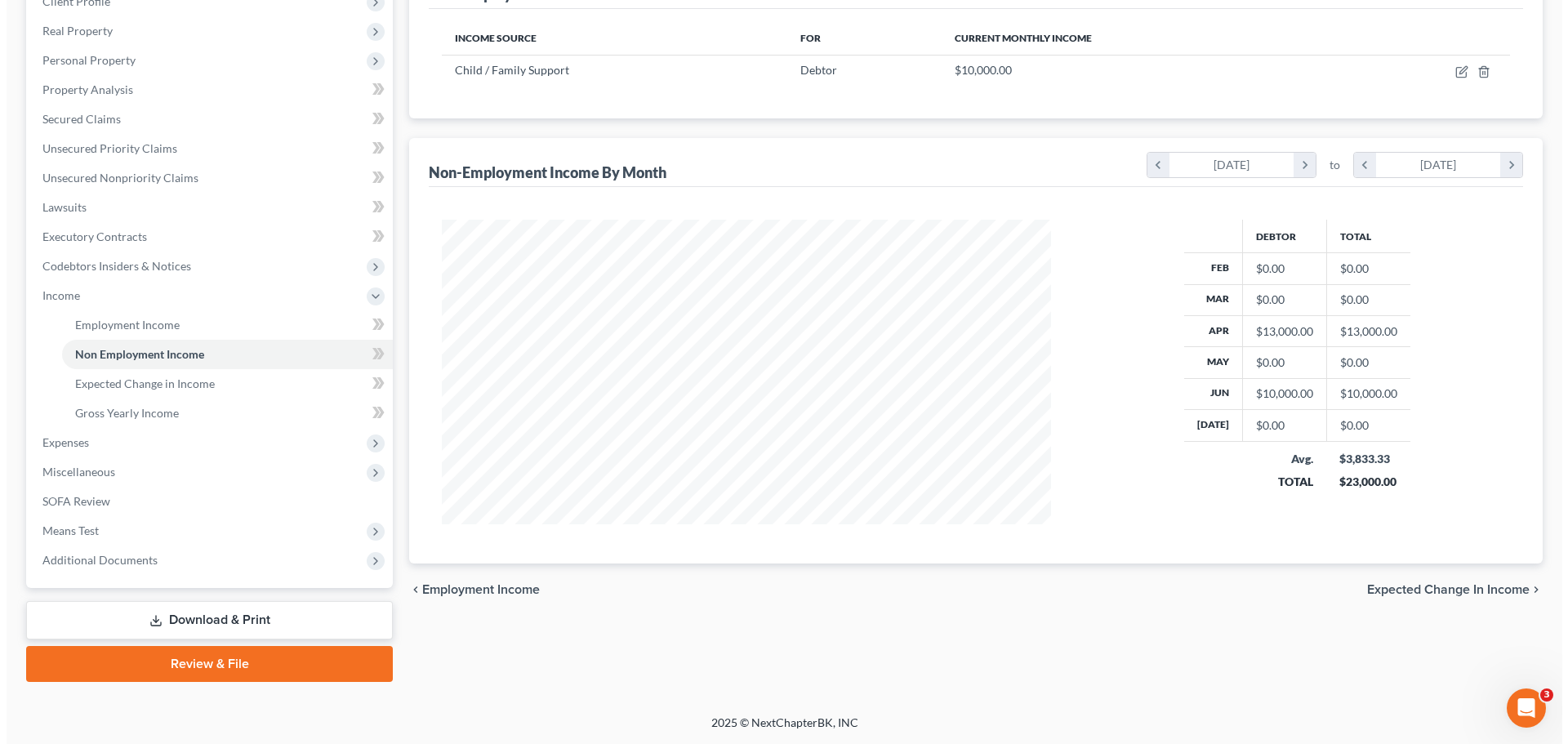
scroll to position [160, 0]
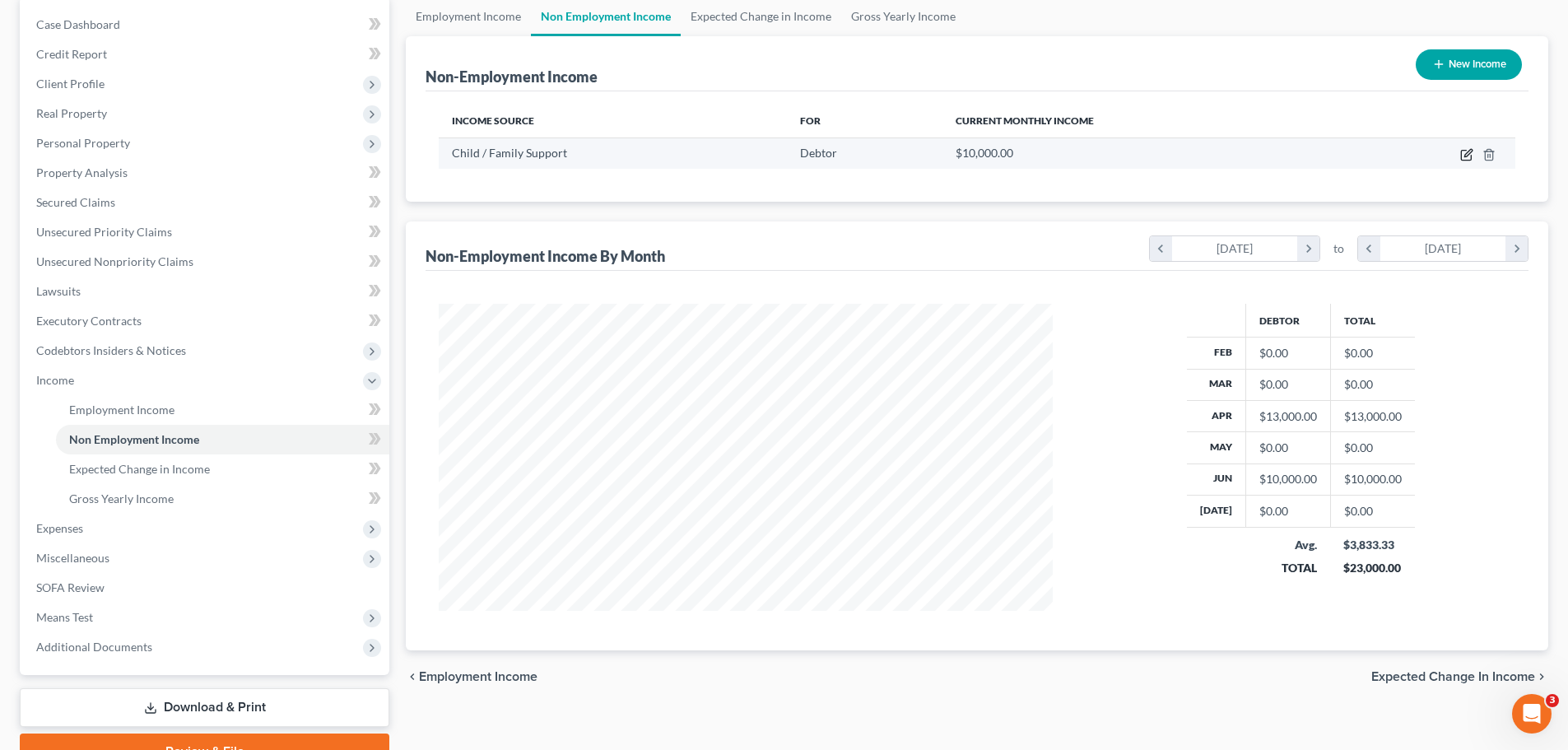
click at [1463, 157] on icon "button" at bounding box center [1467, 155] width 13 height 13
select select "7"
select select "0"
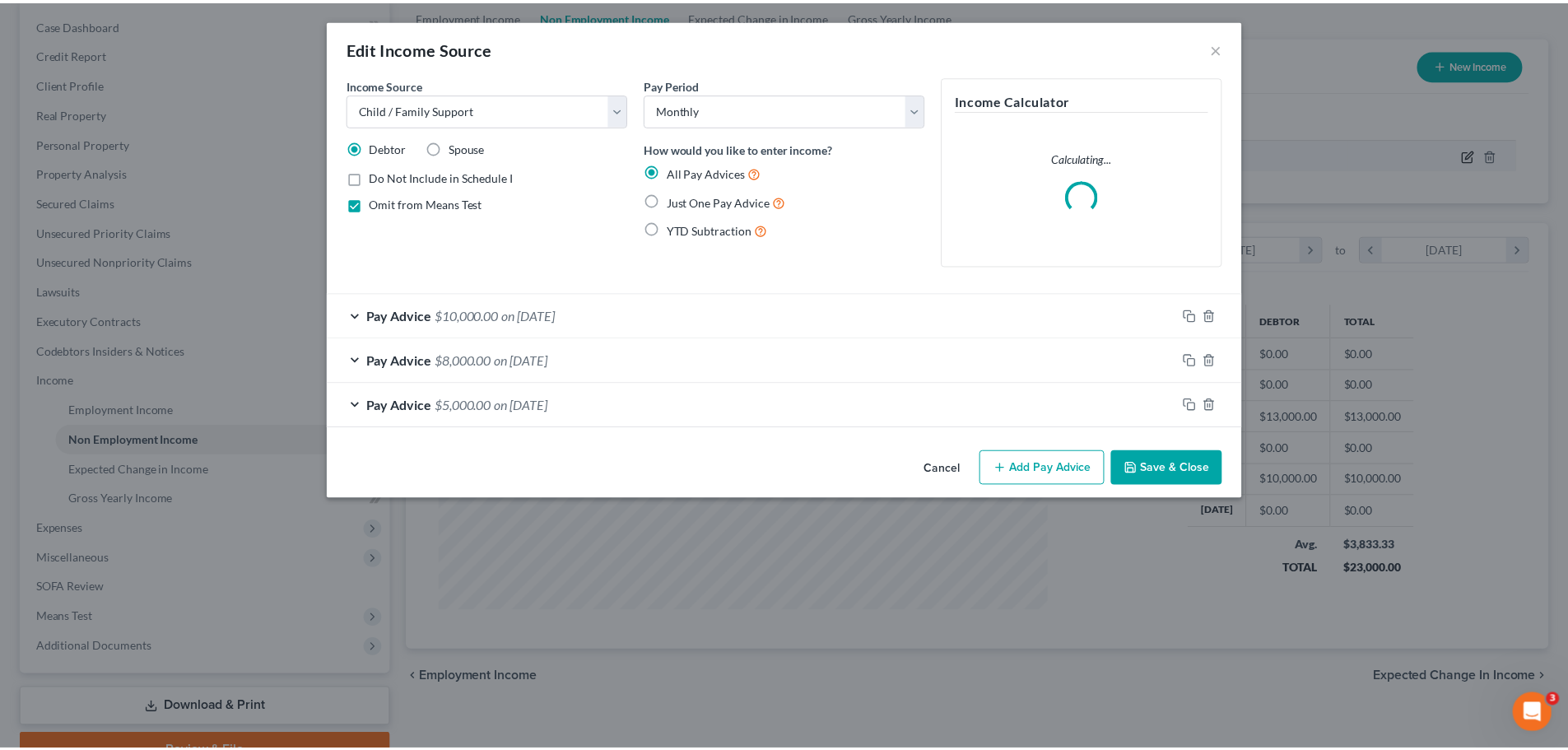
scroll to position [310, 653]
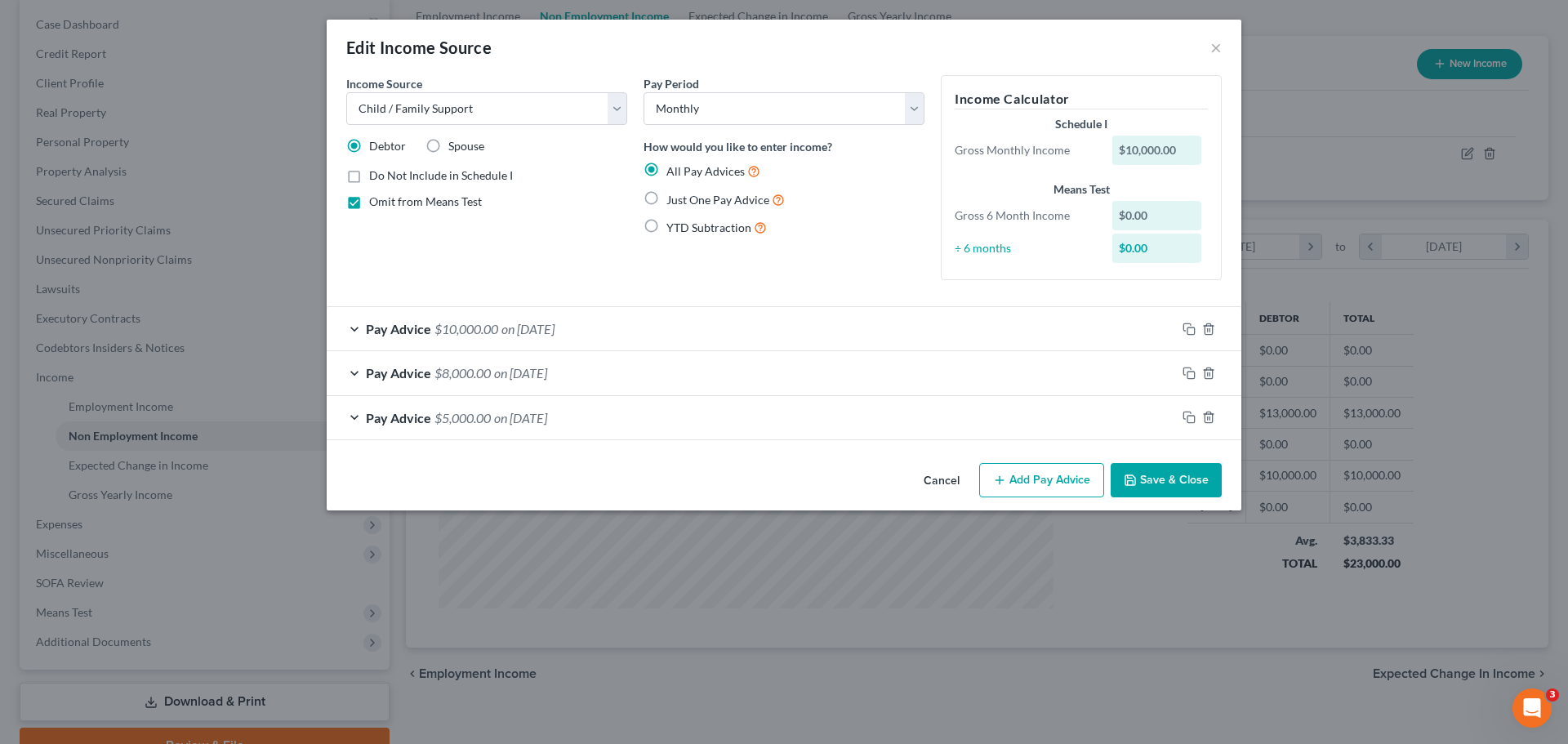
click at [448, 143] on label "Spouse" at bounding box center [466, 147] width 36 height 17
click at [455, 143] on input "Spouse" at bounding box center [460, 143] width 11 height 11
radio input "true"
click at [370, 144] on label "Debtor" at bounding box center [388, 147] width 36 height 17
click at [375, 144] on input "Debtor" at bounding box center [380, 143] width 11 height 11
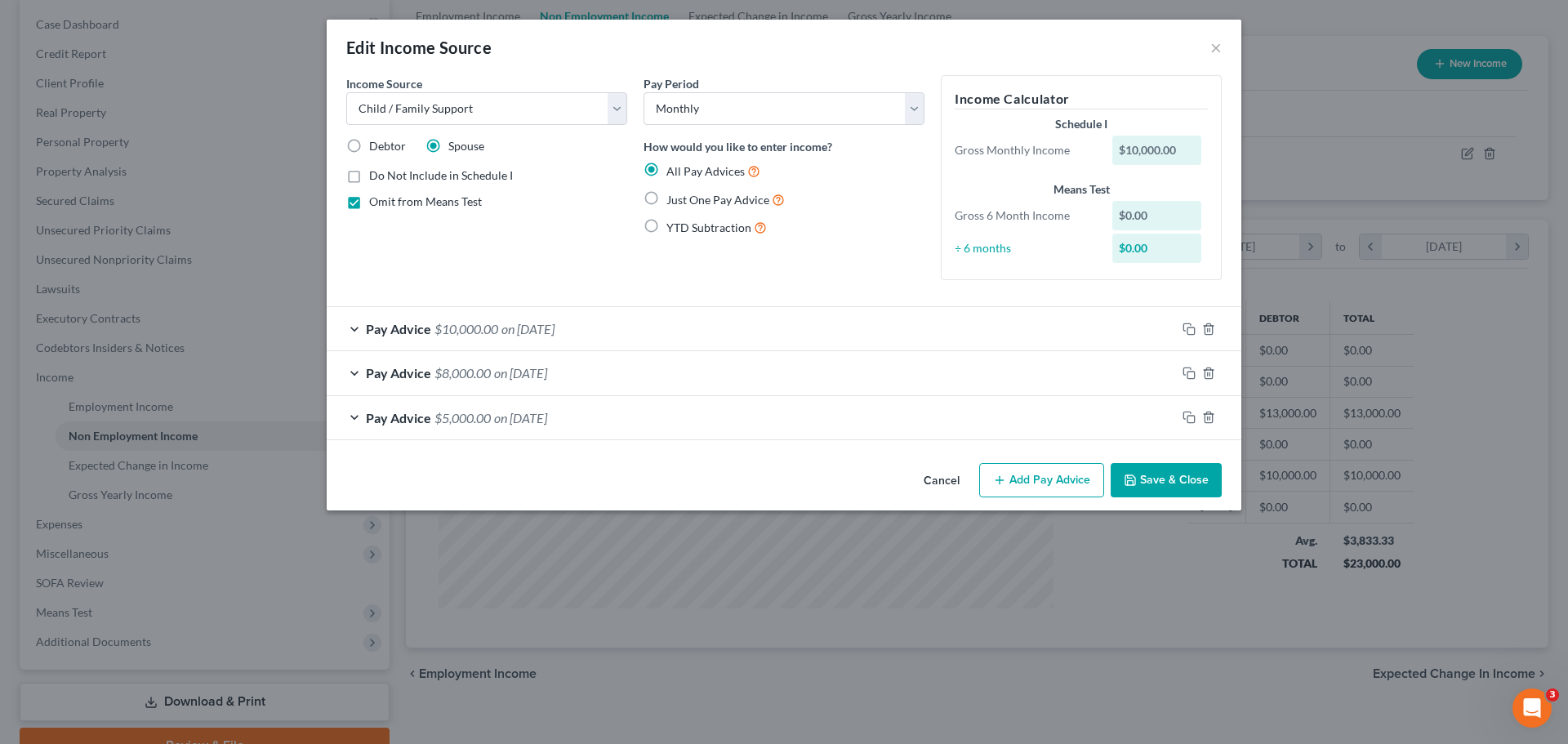
radio input "true"
click at [614, 118] on select "Select Unemployment Disability (from employer) Pension Retirement Social Securi…" at bounding box center [486, 108] width 281 height 32
select select "13"
click at [346, 92] on select "Select Unemployment Disability (from employer) Pension Retirement Social Securi…" at bounding box center [486, 108] width 281 height 32
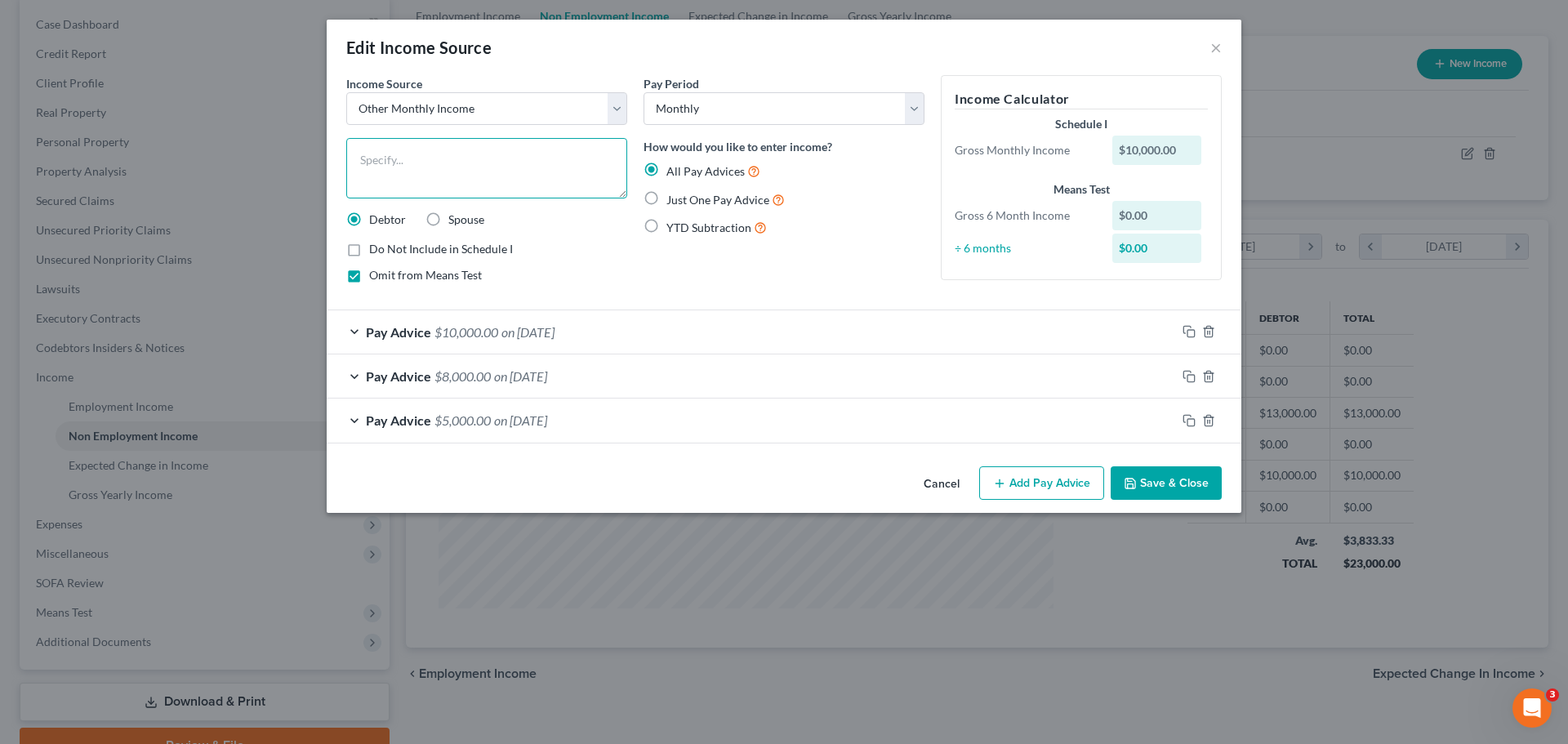
click at [513, 157] on textarea at bounding box center [486, 168] width 281 height 60
click at [399, 161] on textarea "[PERSON_NAME]'s mom lent Debtors' money to help" at bounding box center [486, 168] width 281 height 60
drag, startPoint x: 451, startPoint y: 156, endPoint x: 465, endPoint y: 181, distance: 28.7
click at [454, 157] on textarea "Debtors' mom lent Debtors' money to help" at bounding box center [486, 168] width 281 height 60
type textarea "Debtors' mom gave [PERSON_NAME]' money to help with living expenses."
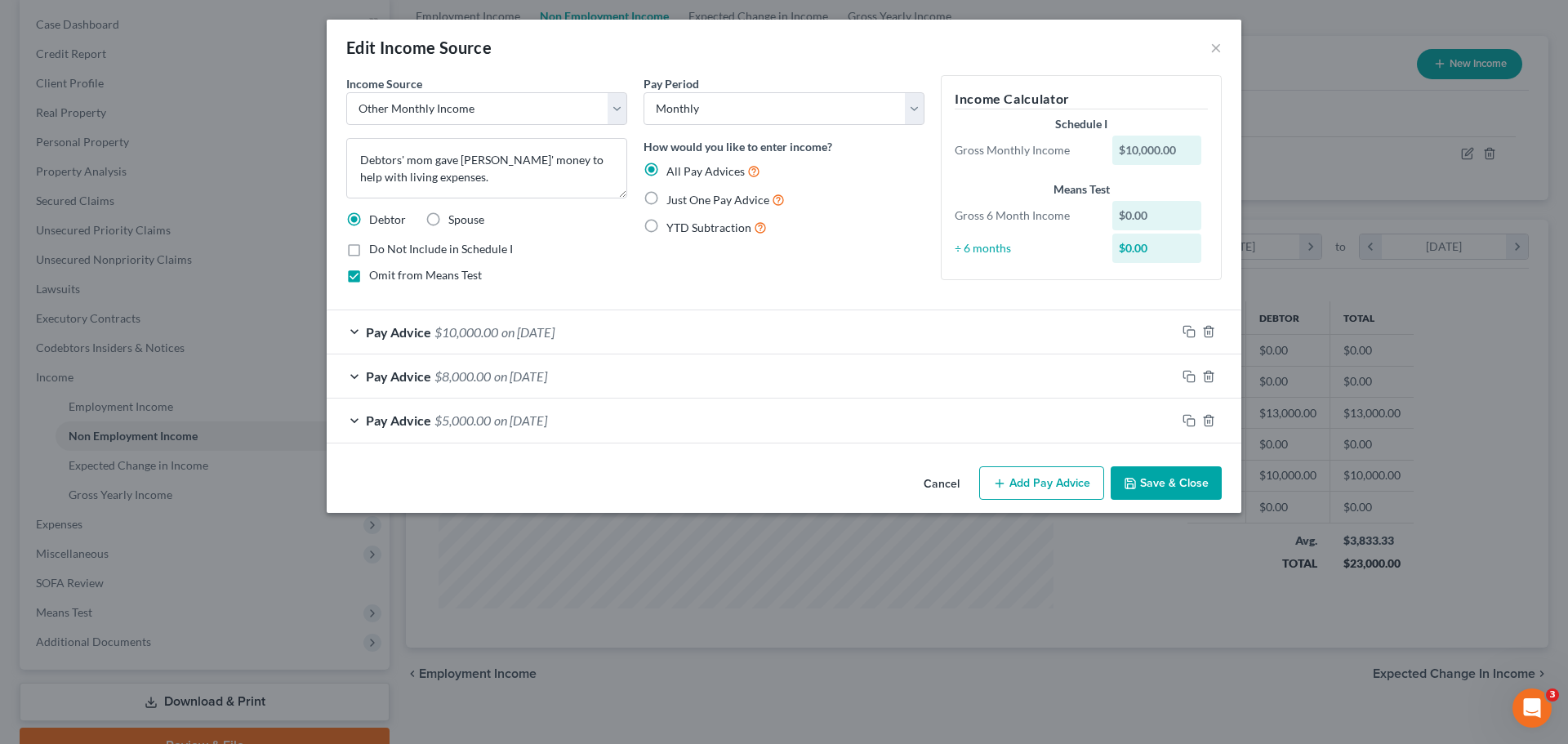
click at [748, 200] on span "Just One Pay Advice" at bounding box center [718, 200] width 103 height 14
click at [684, 200] on input "Just One Pay Advice" at bounding box center [678, 196] width 11 height 11
radio input "true"
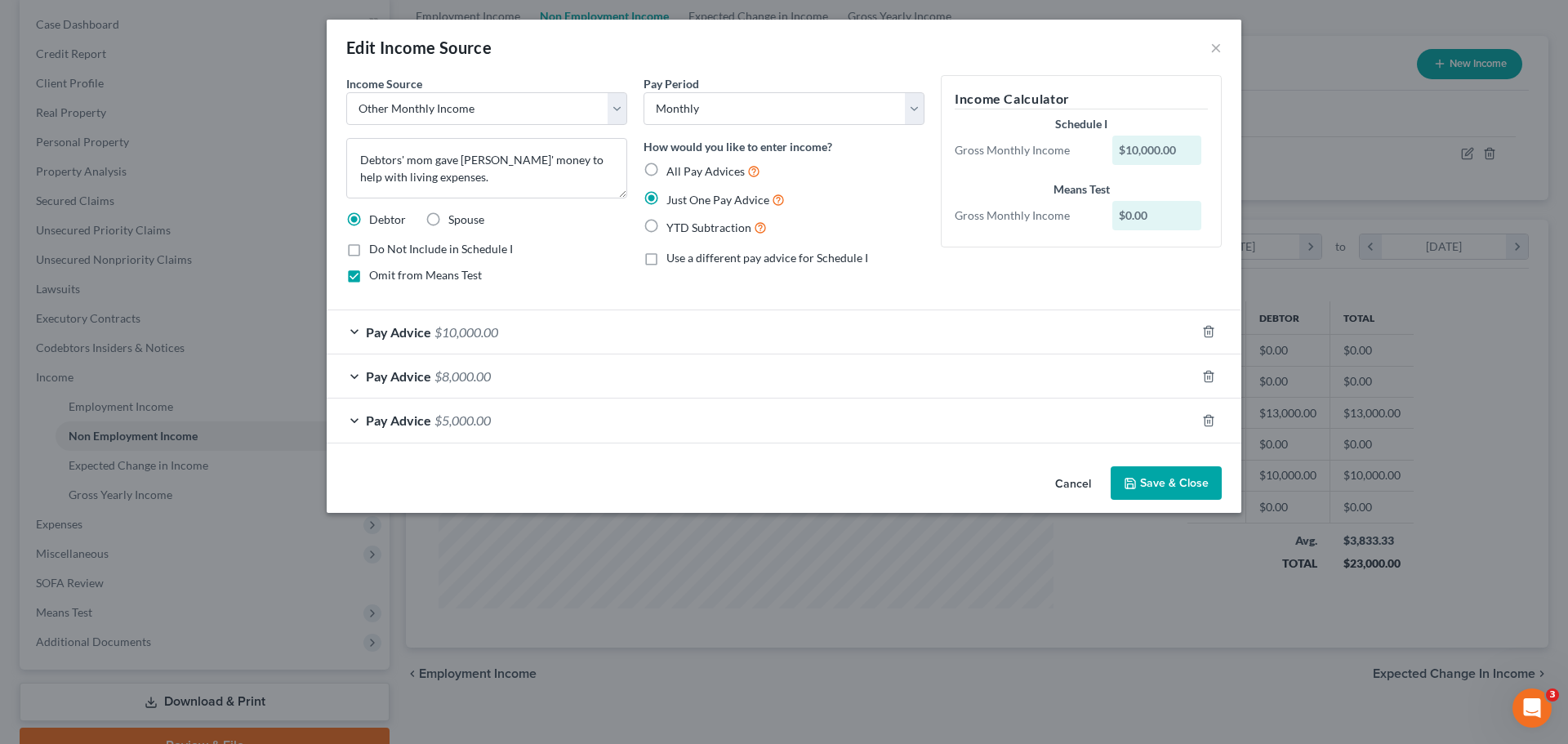
click at [720, 171] on span "All Pay Advices" at bounding box center [705, 171] width 79 height 14
click at [684, 171] on input "All Pay Advices" at bounding box center [678, 167] width 11 height 11
radio input "true"
click at [1178, 481] on button "Save & Close" at bounding box center [1167, 483] width 111 height 34
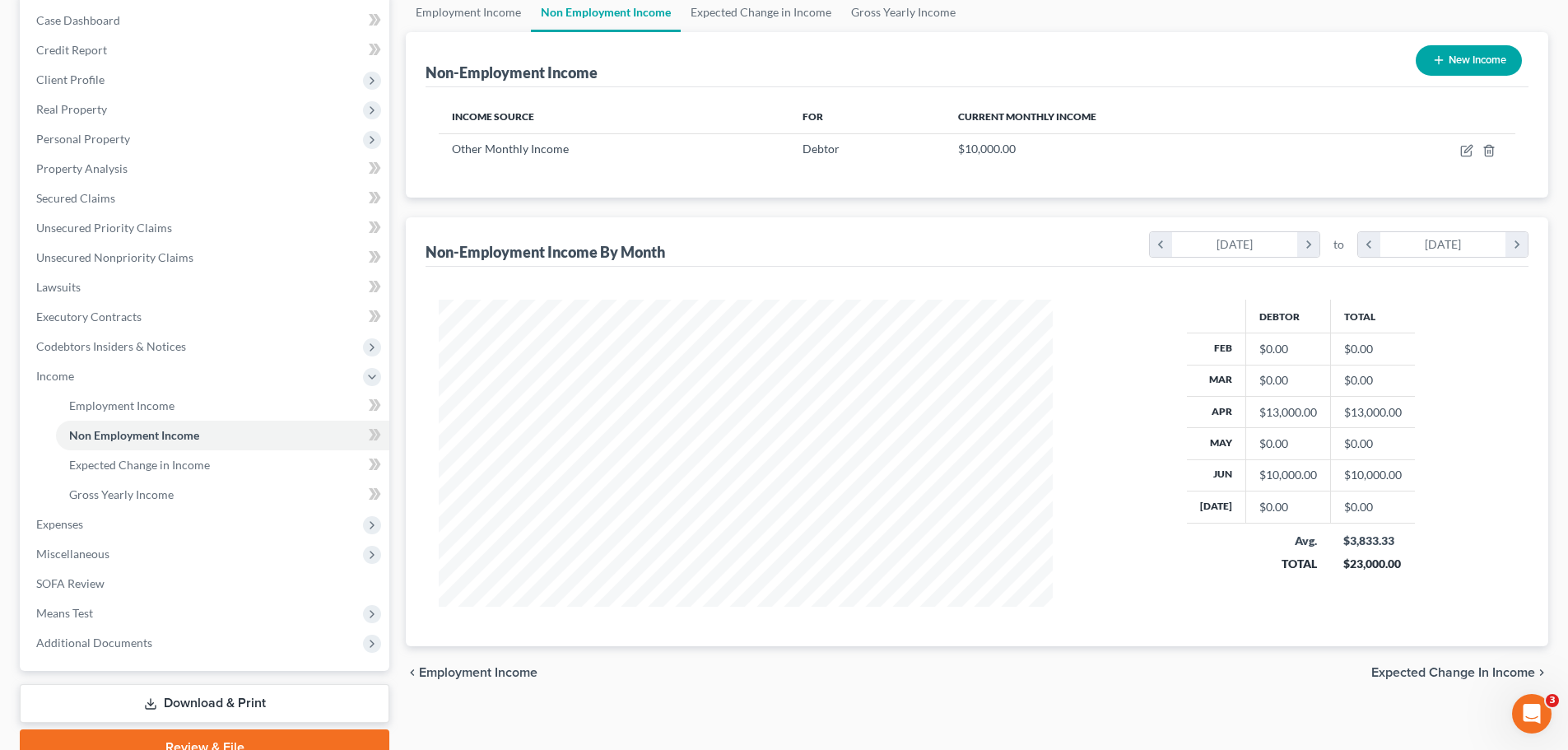
scroll to position [161, 0]
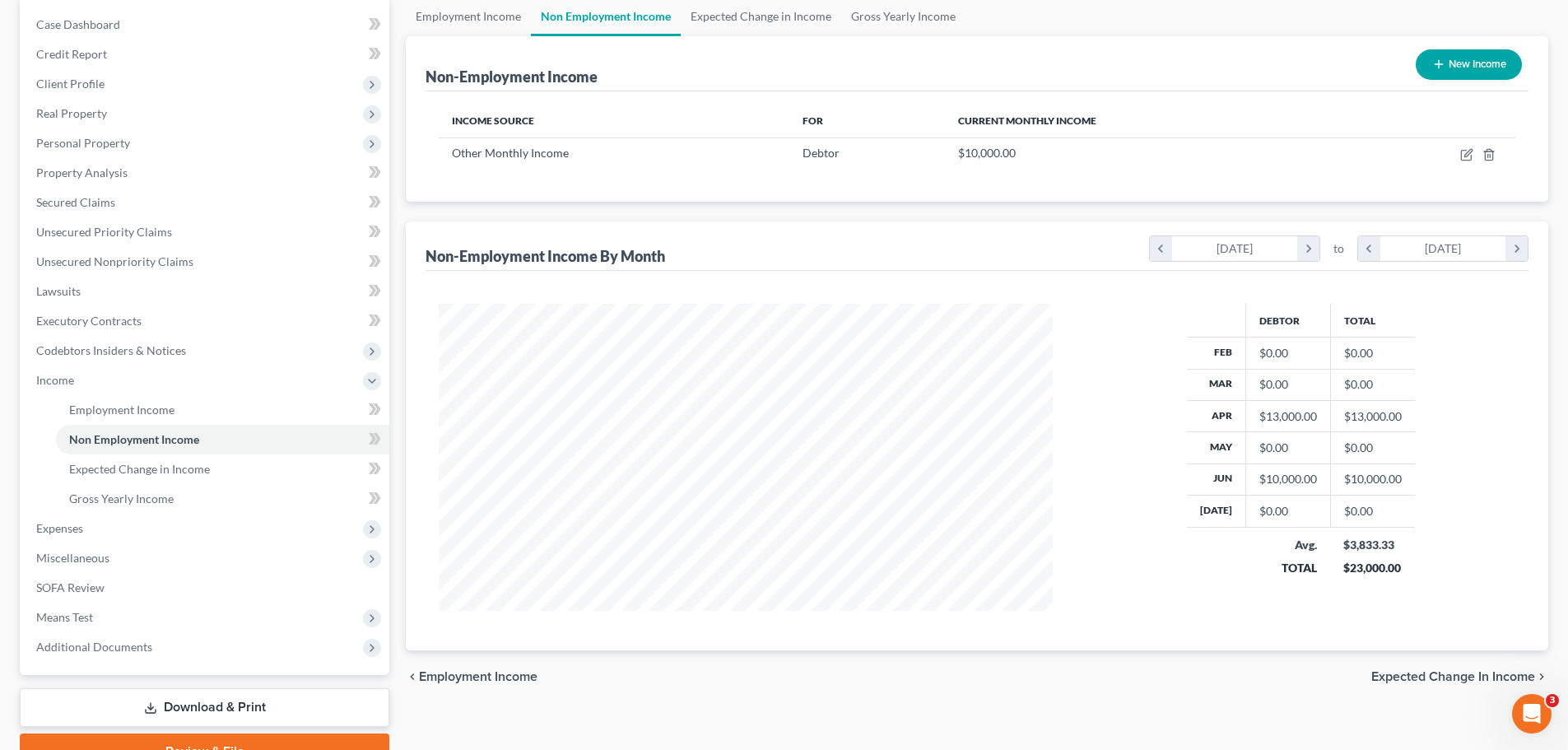
click at [1431, 681] on span "Expected Change in Income" at bounding box center [1453, 677] width 164 height 13
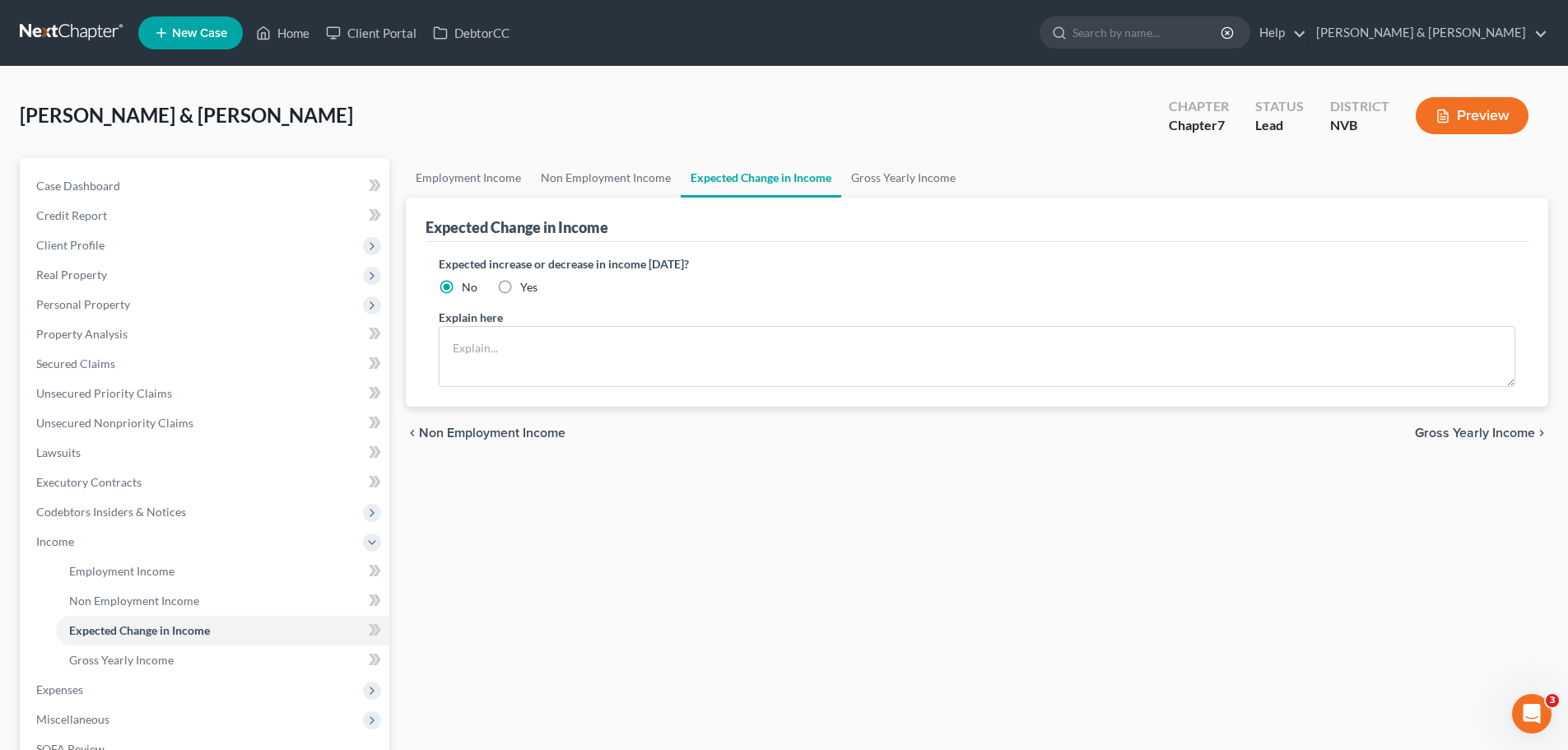
click at [1464, 427] on span "Gross Yearly Income" at bounding box center [1474, 433] width 120 height 13
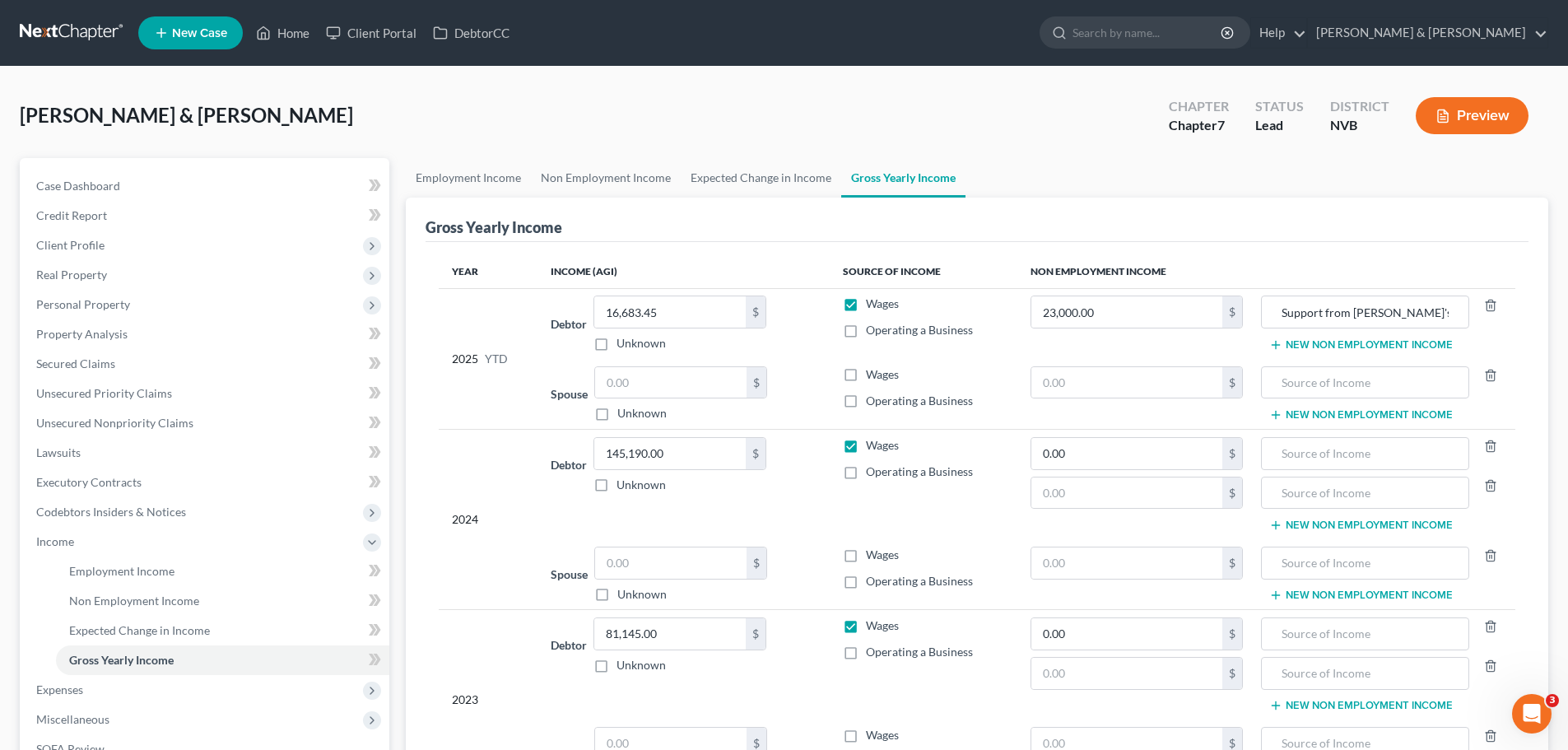
click at [866, 308] on label "Wages" at bounding box center [882, 304] width 33 height 17
click at [873, 307] on input "Wages" at bounding box center [878, 301] width 11 height 11
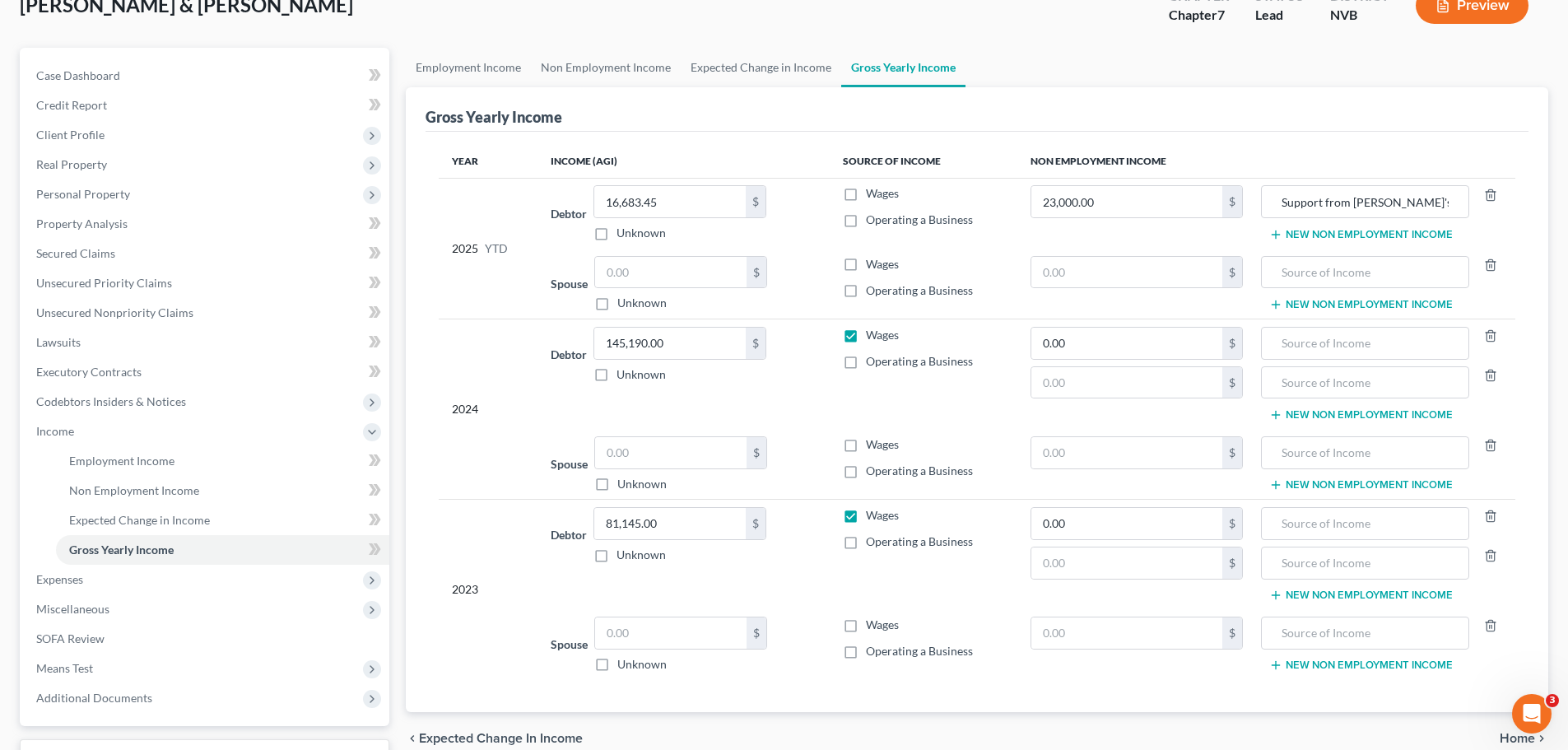
scroll to position [83, 0]
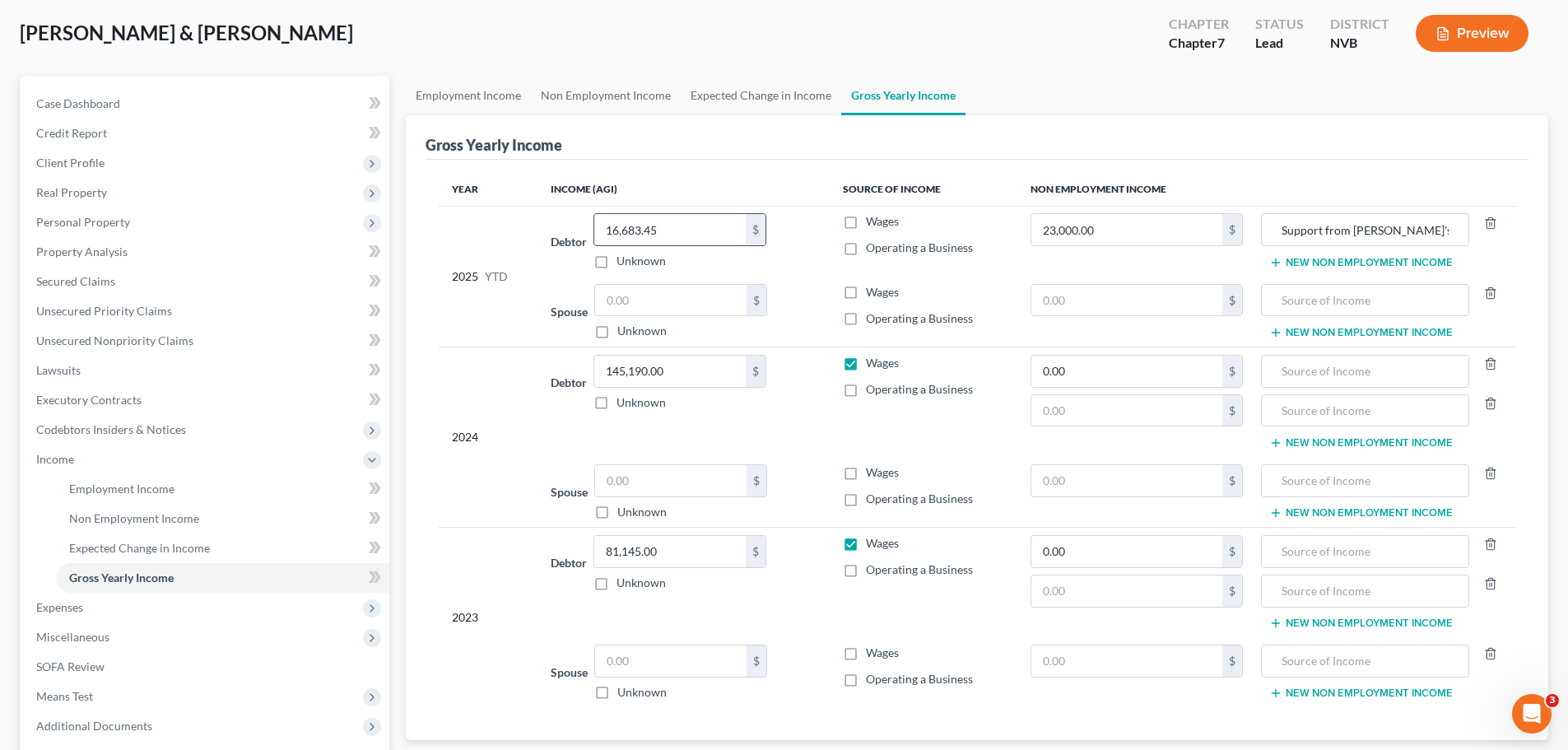
click at [690, 237] on input "16,683.45" at bounding box center [670, 229] width 151 height 31
click at [896, 227] on span "Wages" at bounding box center [882, 220] width 33 height 14
click at [883, 224] on input "Wages" at bounding box center [878, 218] width 11 height 11
checkbox input "true"
click at [890, 242] on span "Operating a Business" at bounding box center [919, 247] width 107 height 14
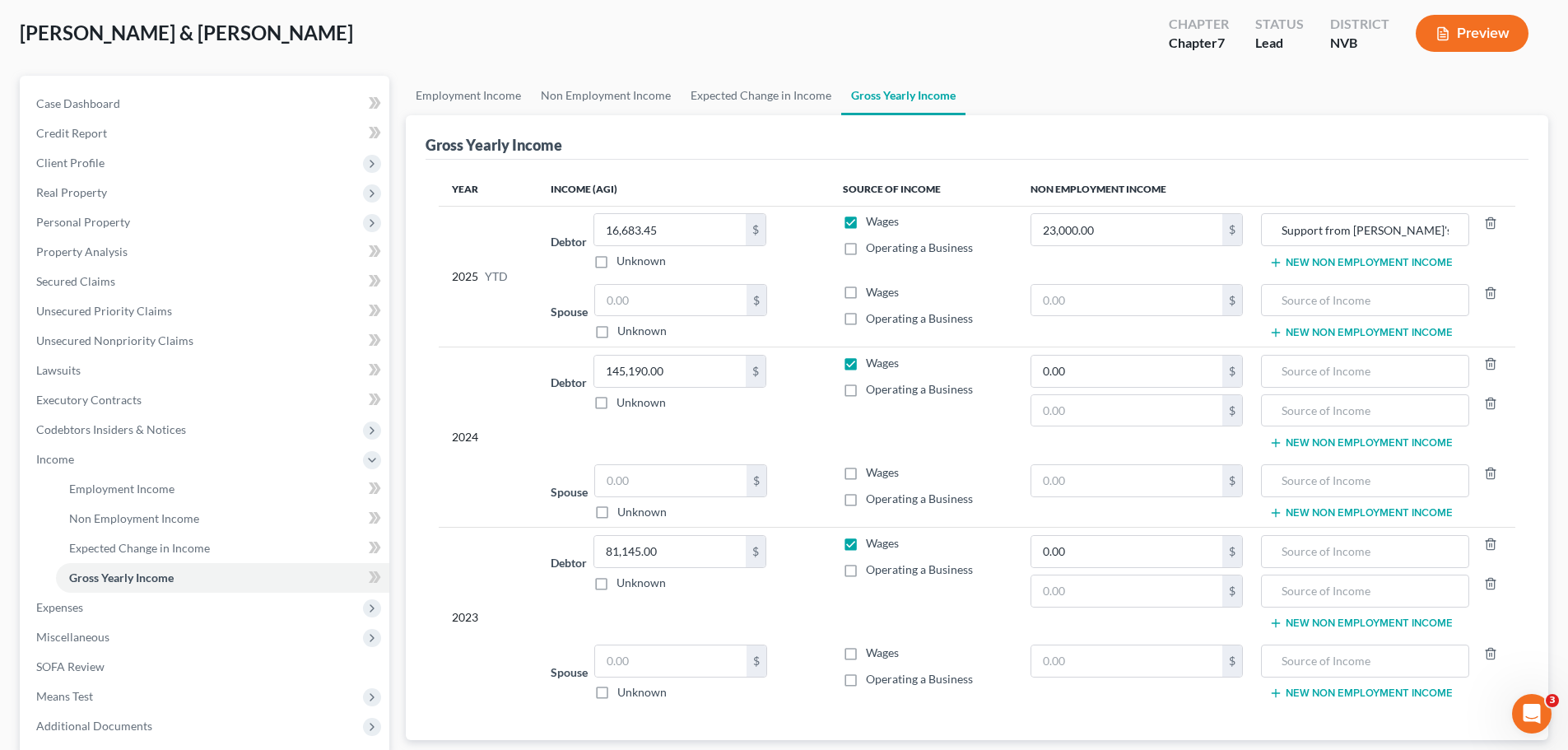
click at [883, 242] on input "Operating a Business" at bounding box center [878, 245] width 11 height 11
checkbox input "true"
click at [866, 221] on label "Wages" at bounding box center [882, 221] width 33 height 17
click at [873, 221] on input "Wages" at bounding box center [878, 218] width 11 height 11
checkbox input "false"
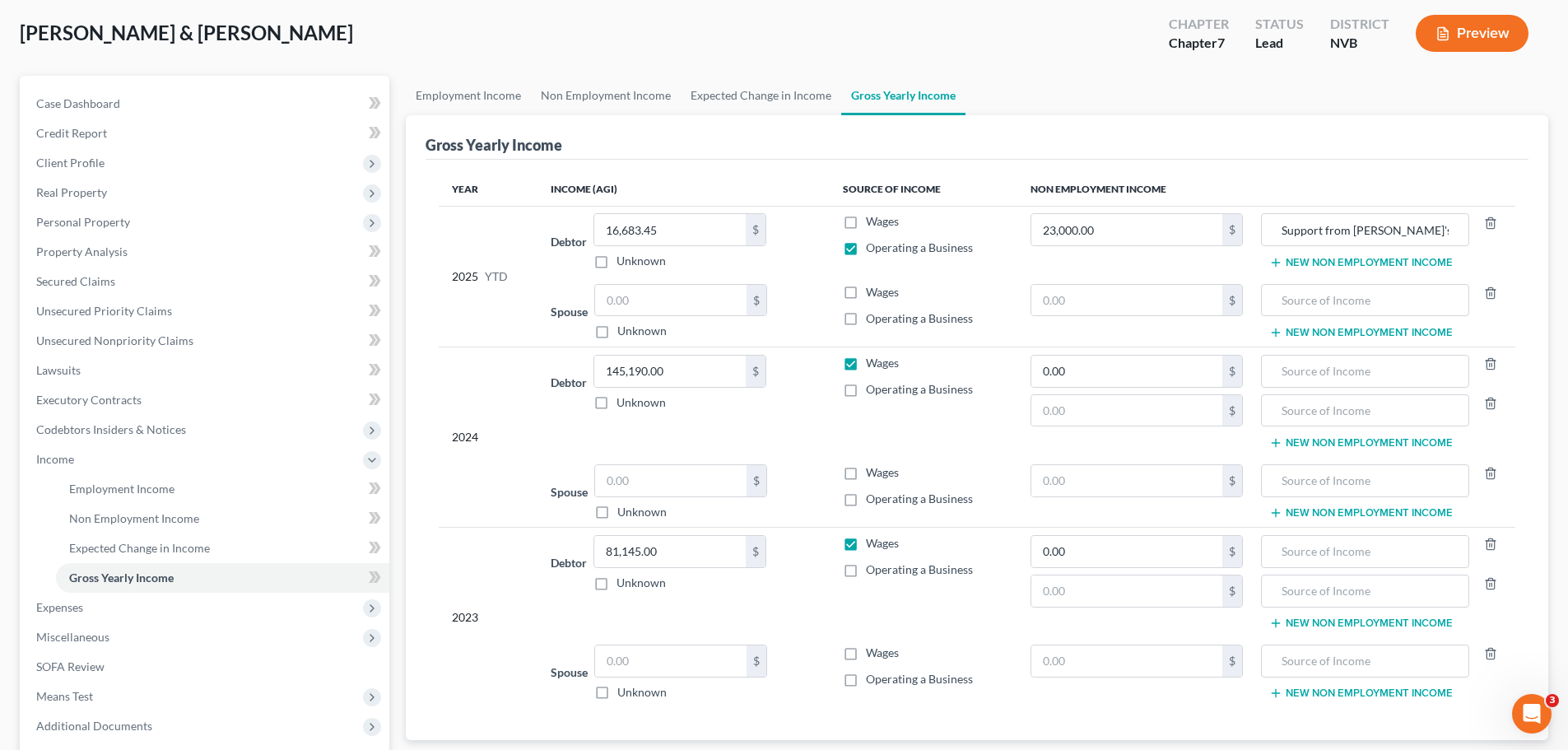
scroll to position [165, 0]
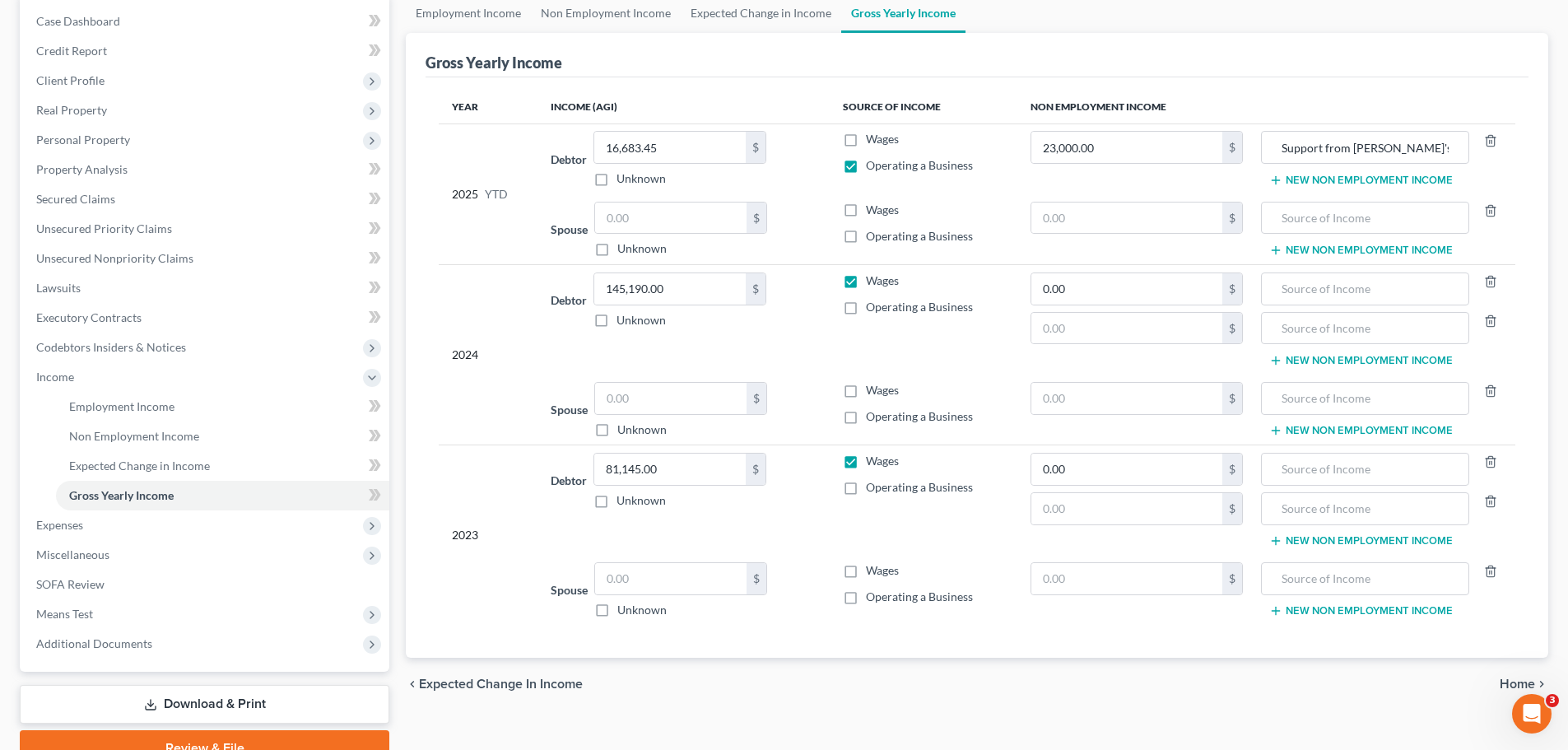
click at [1523, 688] on span "Home" at bounding box center [1517, 684] width 35 height 13
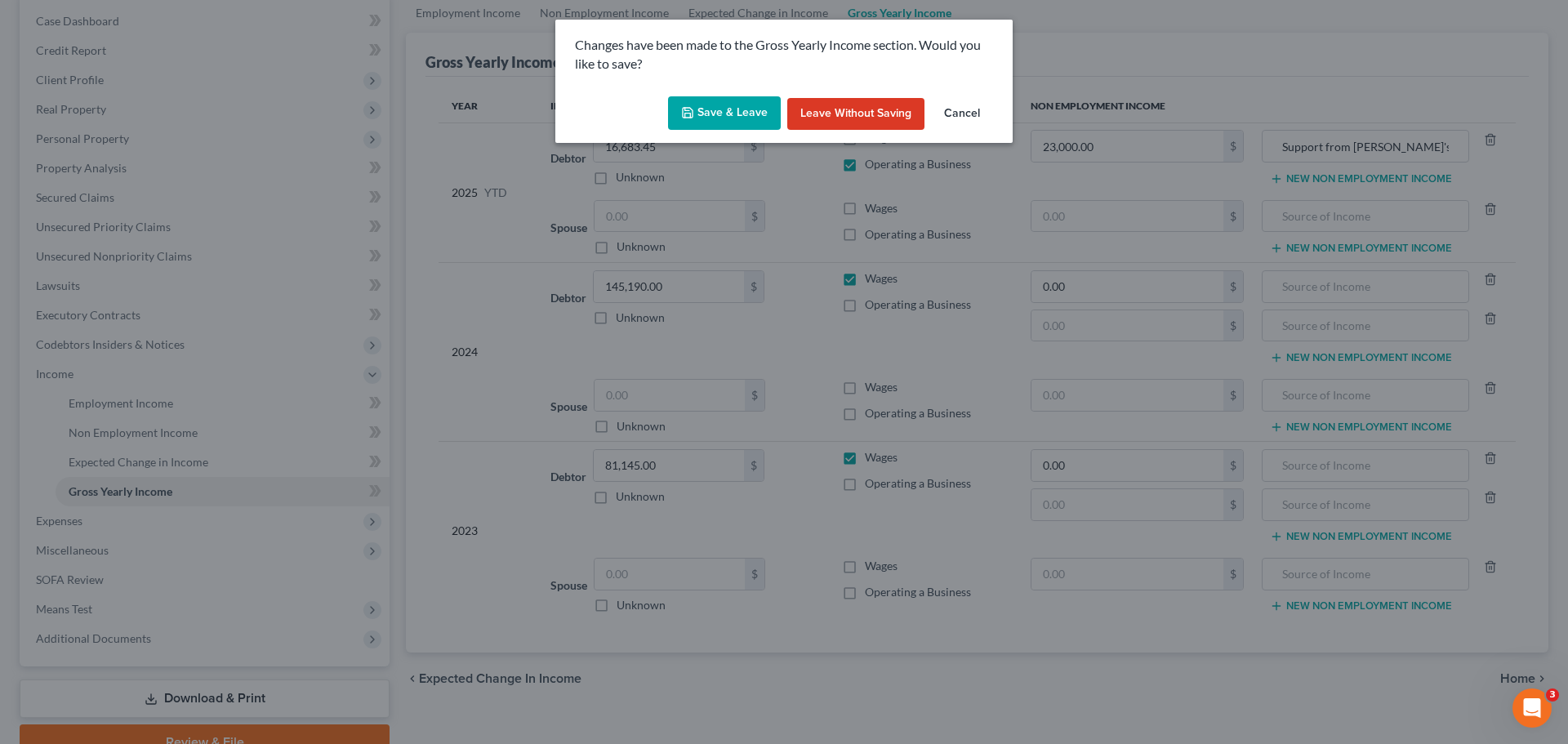
click at [733, 112] on button "Save & Leave" at bounding box center [724, 113] width 113 height 34
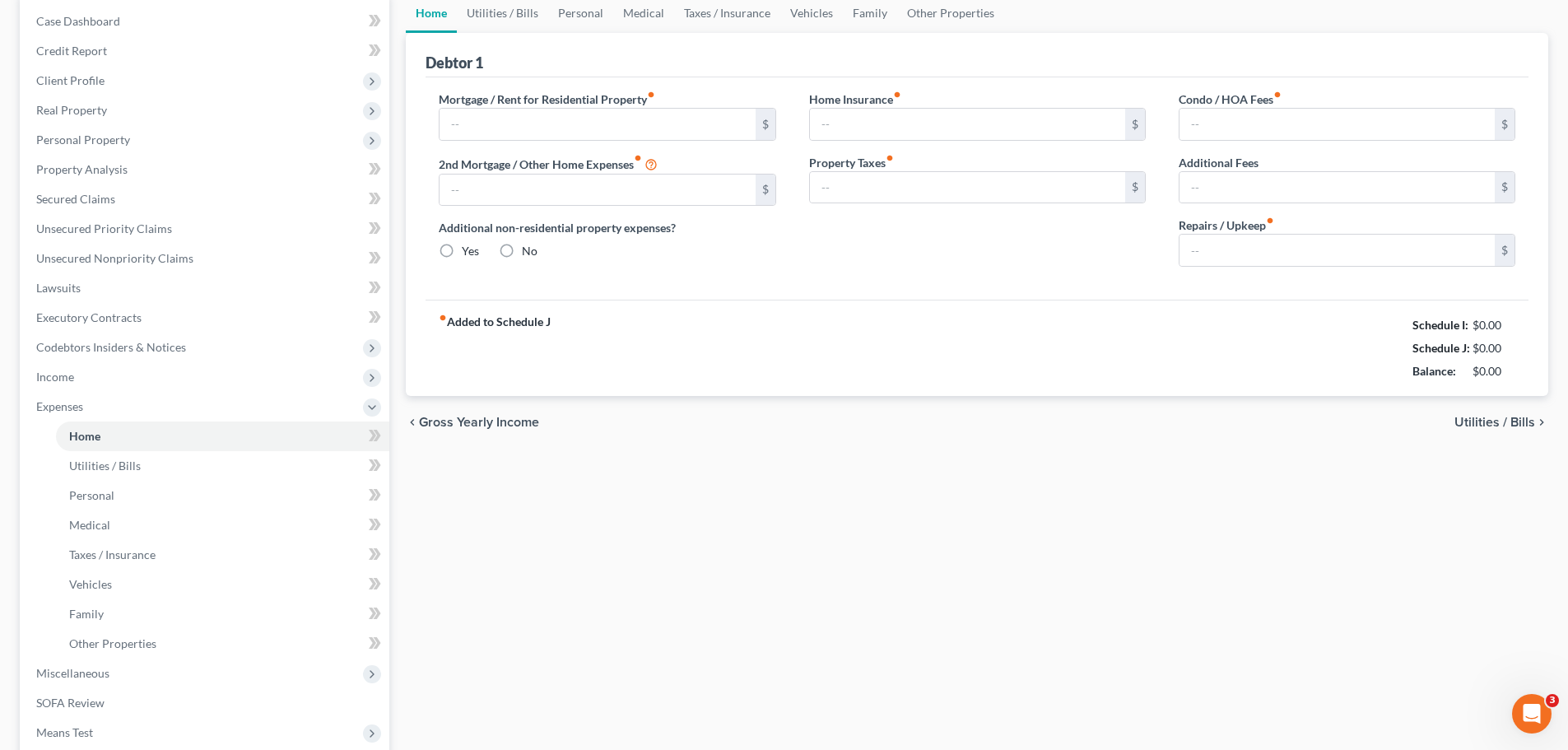
type input "2,834.67"
type input "1,026.00"
radio input "true"
type input "950.00"
type input "908.88"
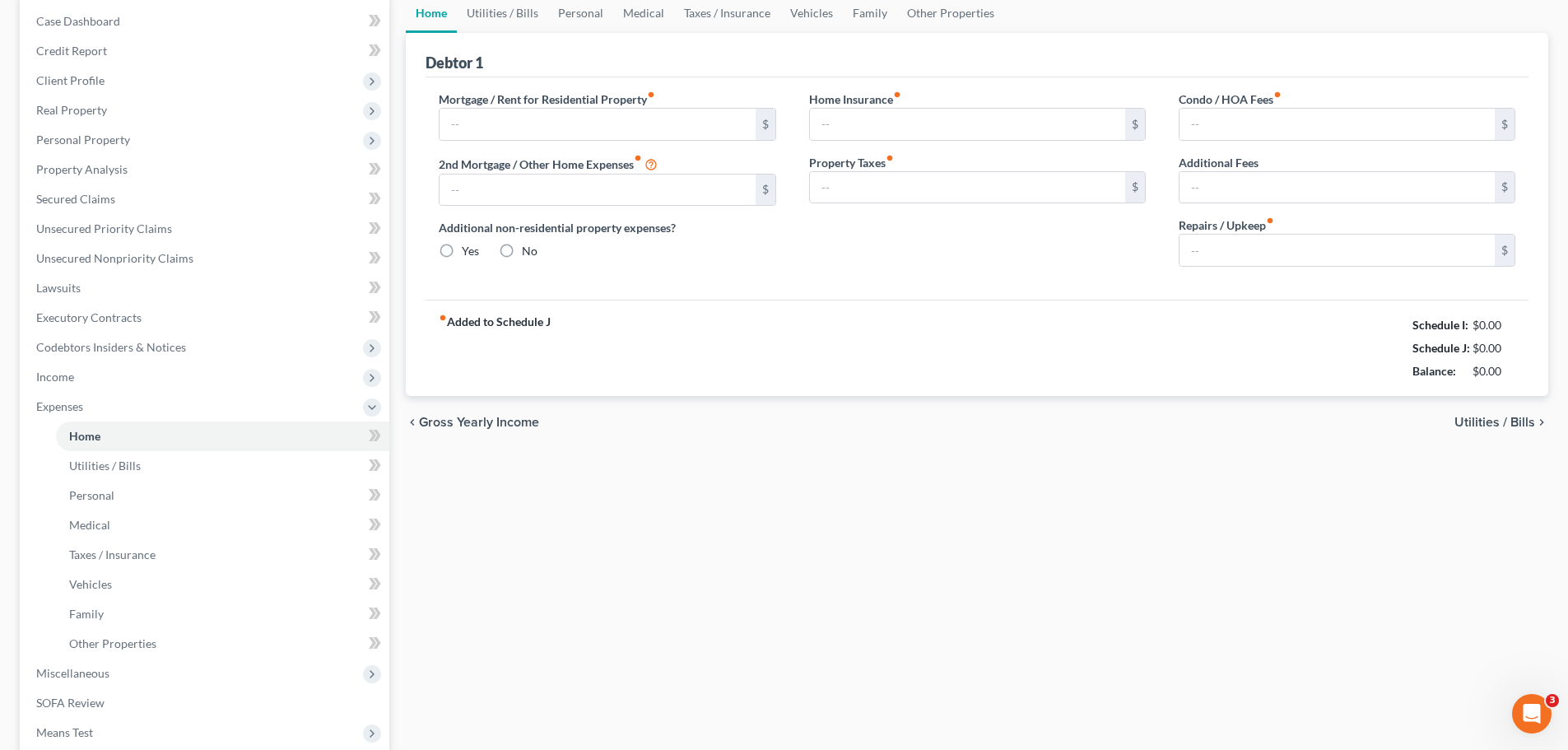
type input "200.00"
type input "0.00"
type input "500.00"
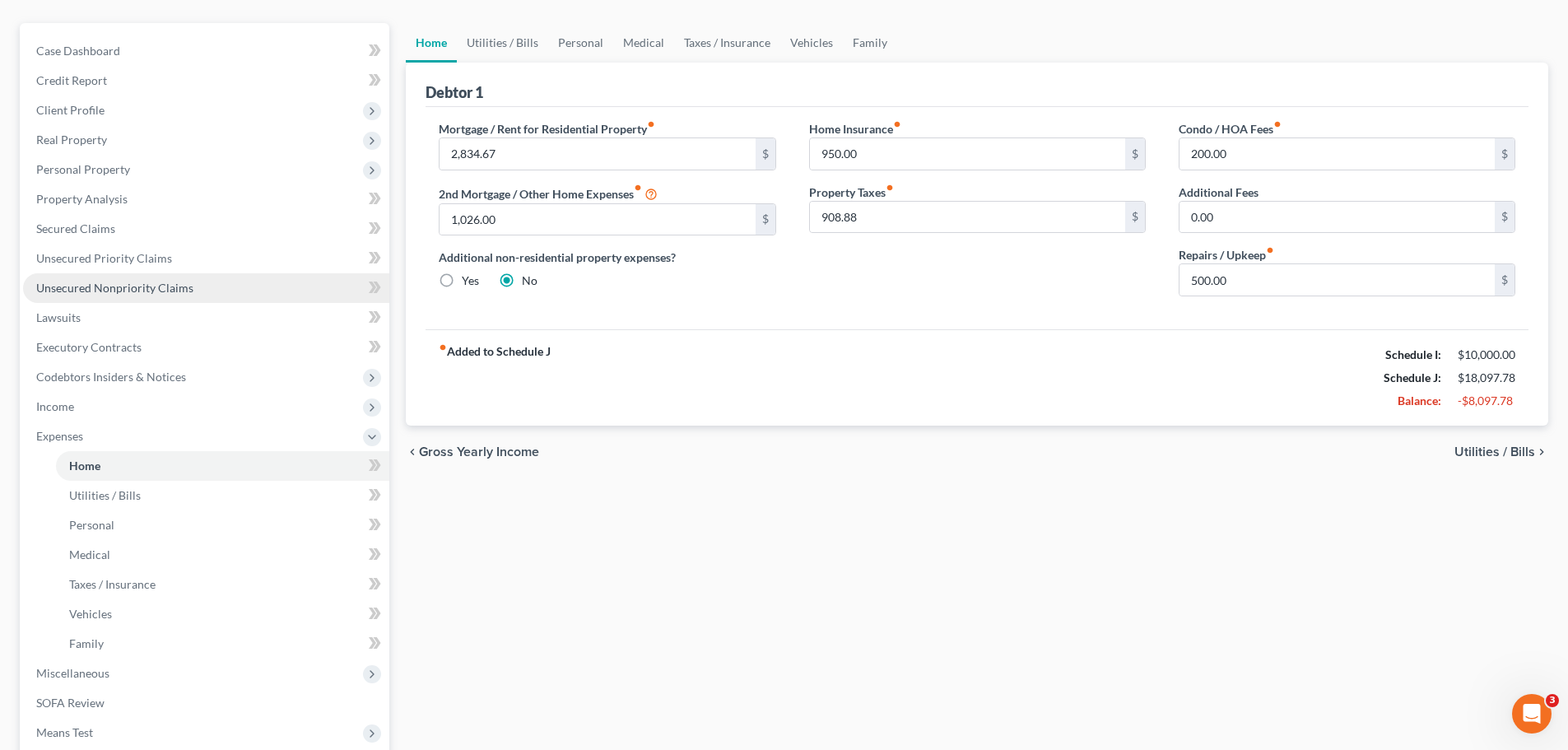
scroll to position [165, 0]
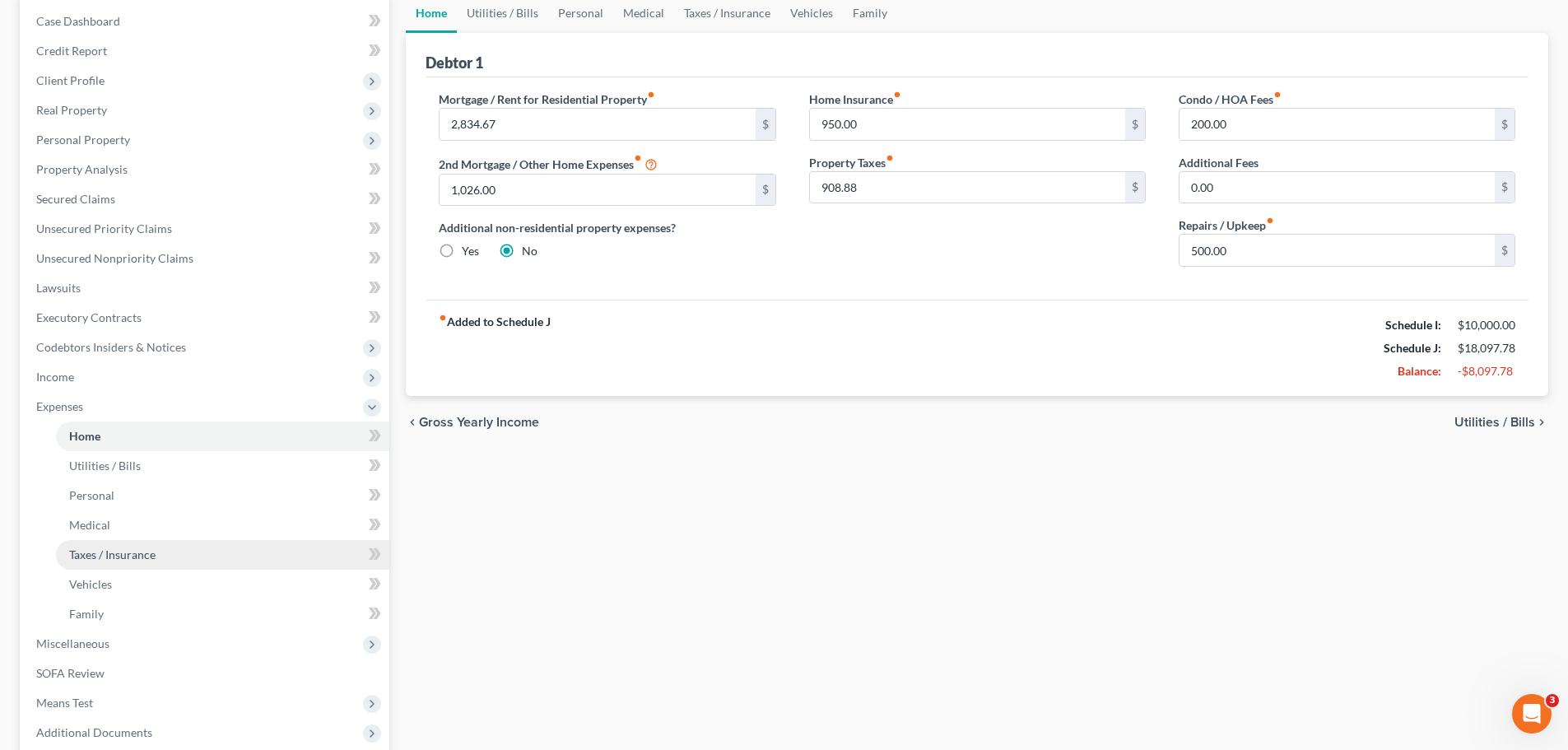
click at [161, 560] on link "Taxes / Insurance" at bounding box center [222, 555] width 333 height 29
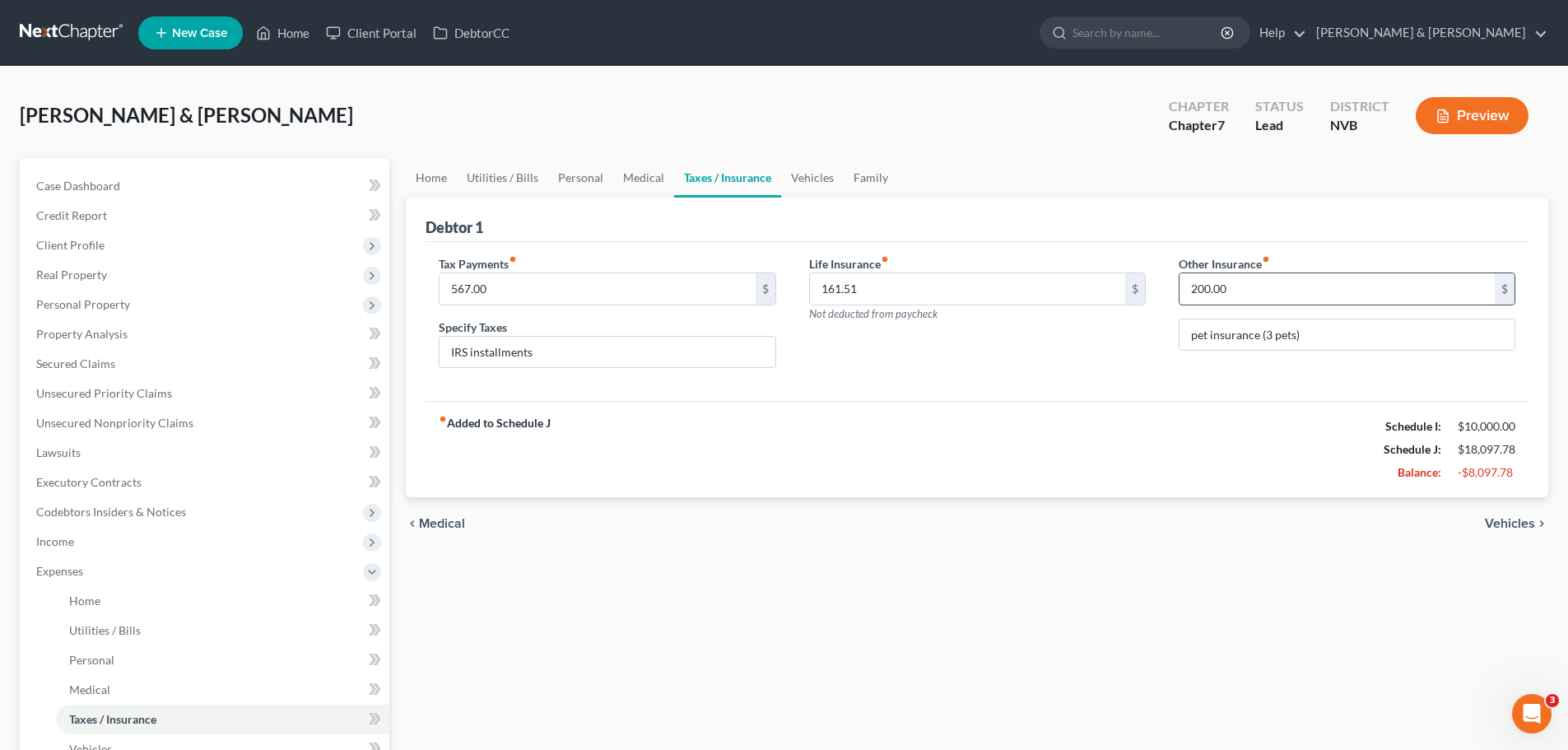
click at [1379, 297] on input "200.00" at bounding box center [1337, 288] width 316 height 31
click at [1250, 271] on label "Other Insurance fiber_manual_record" at bounding box center [1223, 264] width 91 height 18
click at [1240, 287] on input "200.00" at bounding box center [1337, 288] width 316 height 31
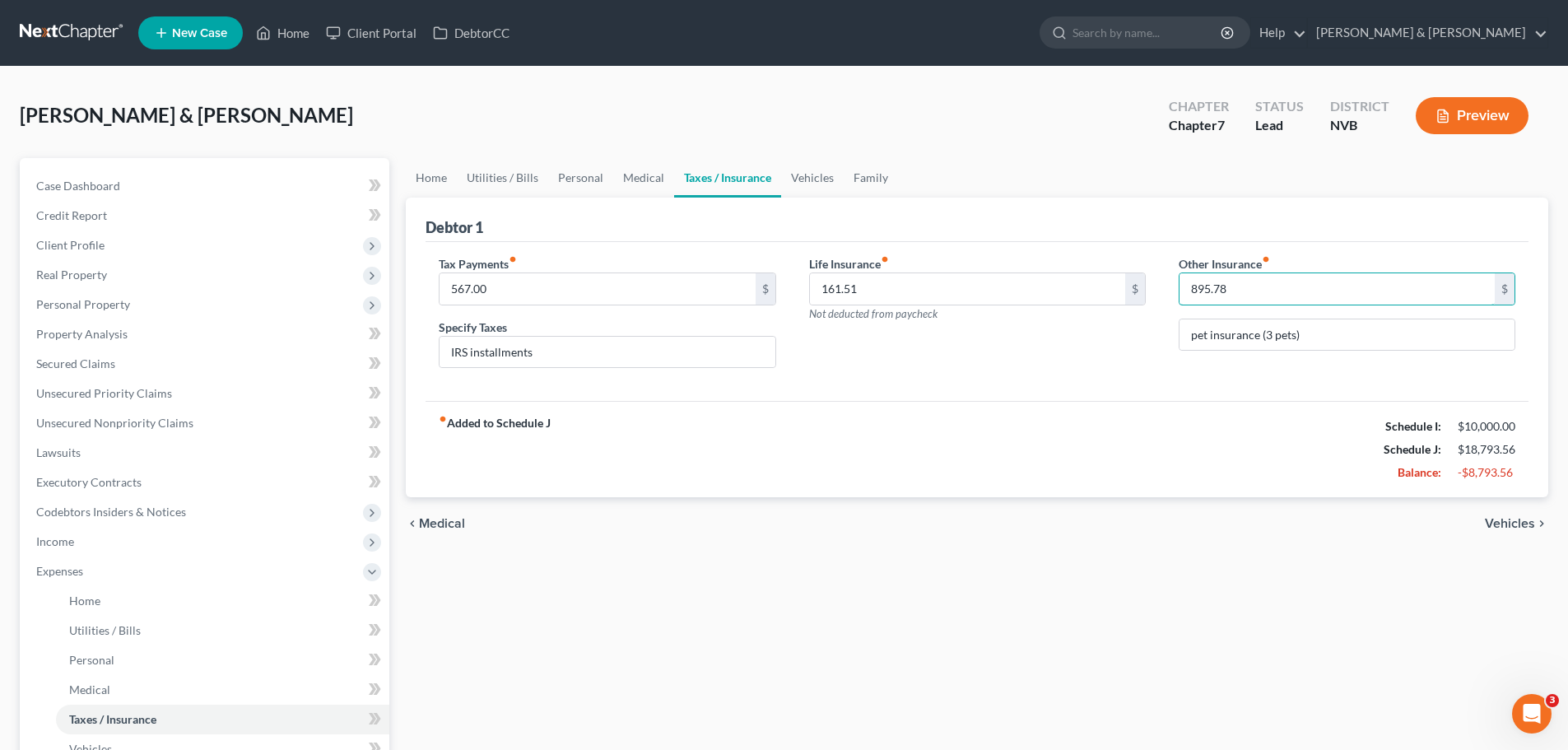
type input "895.78"
click at [1239, 397] on div "Tax Payments fiber_manual_record 567.00 $ Specify Taxes IRS installments Life I…" at bounding box center [977, 322] width 1103 height 160
click at [650, 172] on link "Medical" at bounding box center [643, 177] width 61 height 39
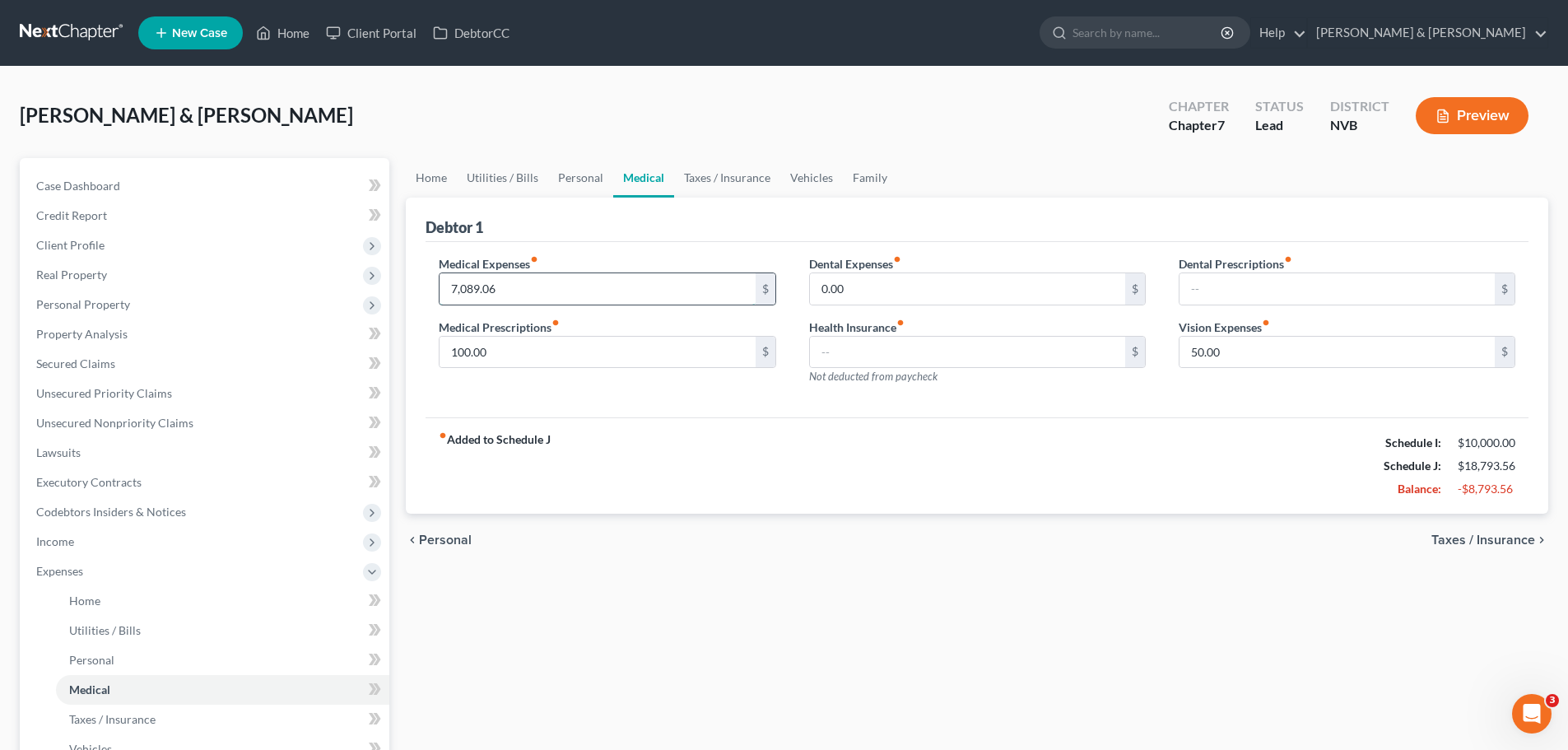
click at [628, 283] on input "7,089.06" at bounding box center [597, 288] width 316 height 31
type input "10,233.98"
click at [642, 401] on div "Medical Expenses fiber_manual_record 10,233.98 $ Medical Prescriptions fiber_ma…" at bounding box center [977, 330] width 1103 height 176
click at [1475, 536] on span "Taxes / Insurance" at bounding box center [1483, 540] width 104 height 13
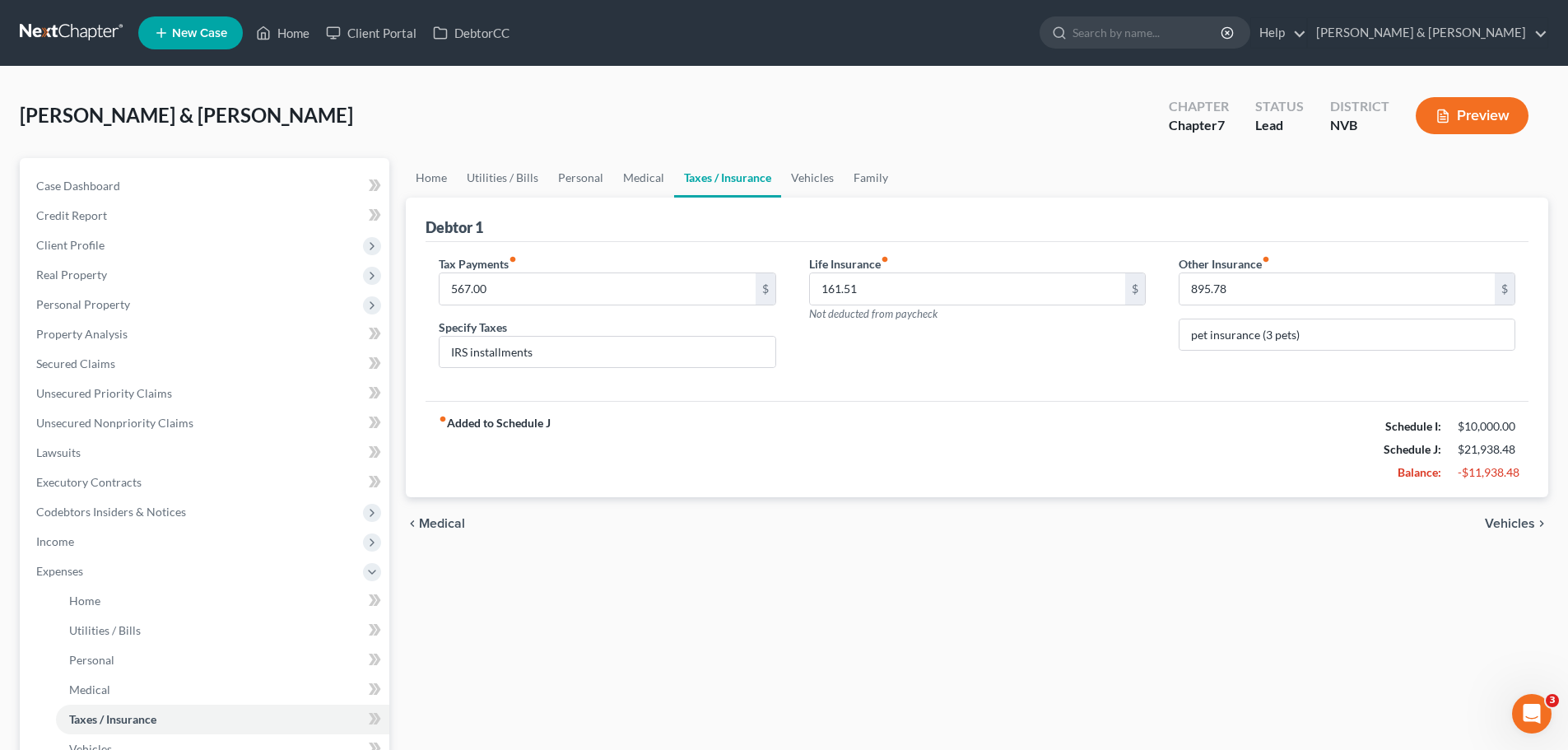
click at [1525, 524] on span "Vehicles" at bounding box center [1510, 524] width 50 height 13
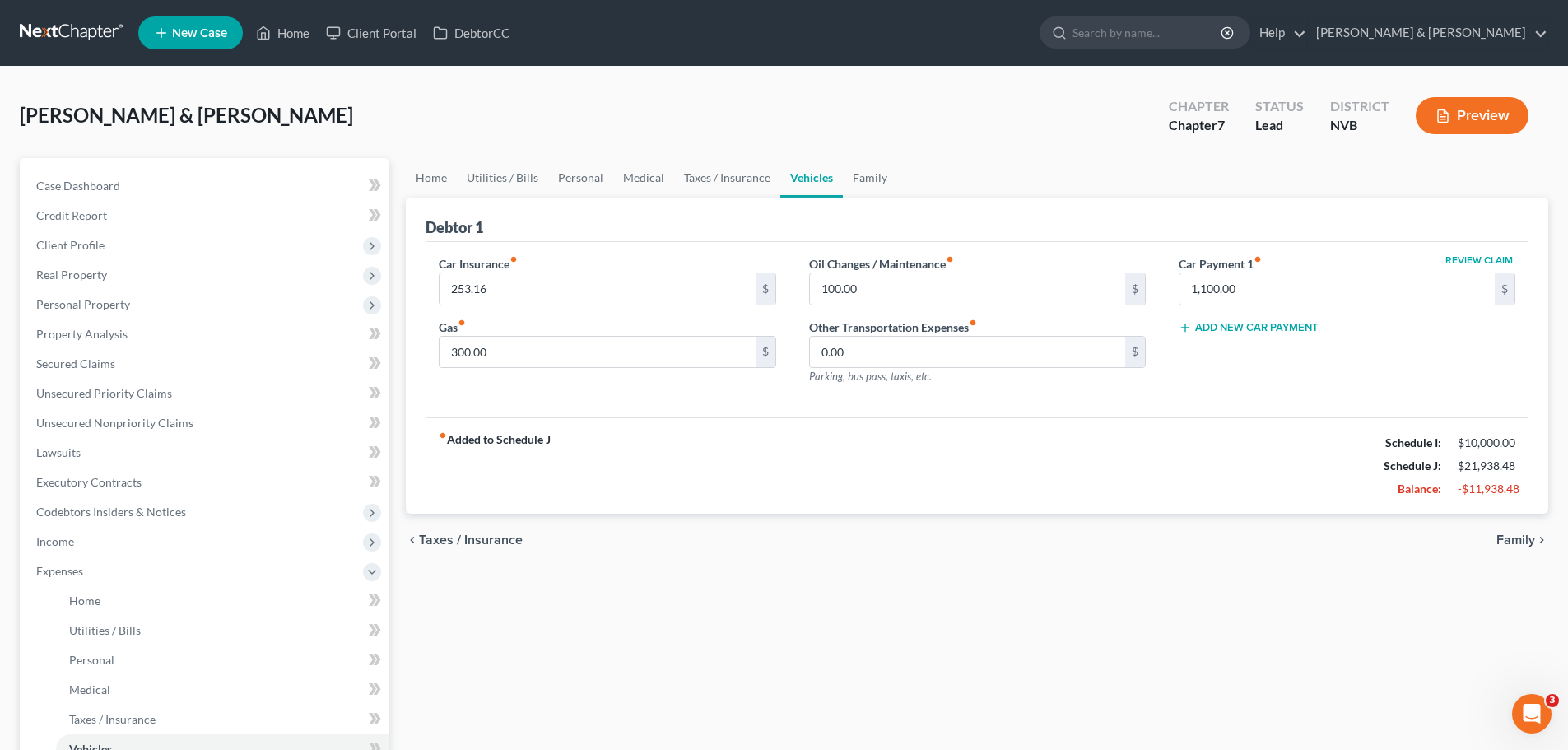
click at [1524, 537] on span "Family" at bounding box center [1515, 540] width 38 height 13
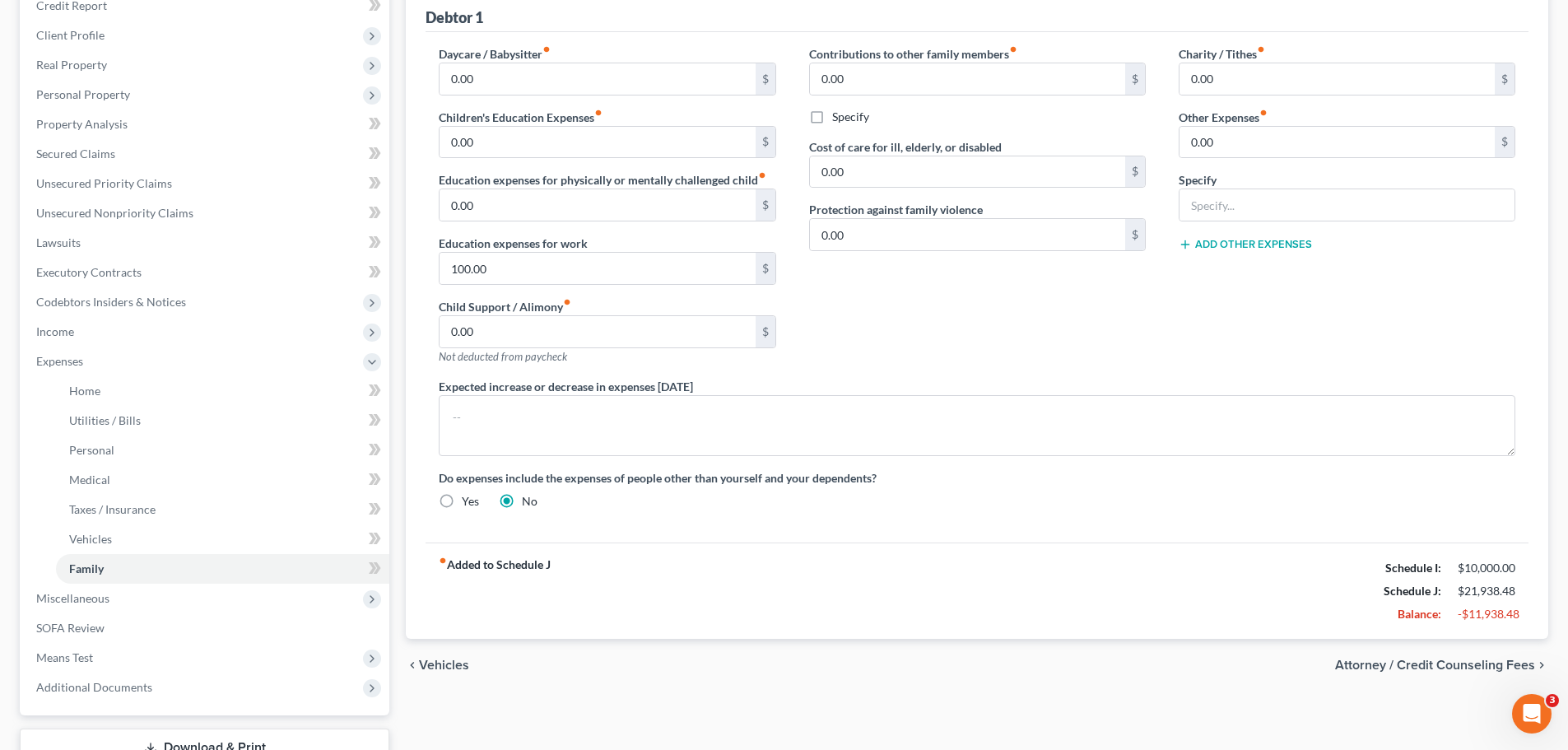
scroll to position [247, 0]
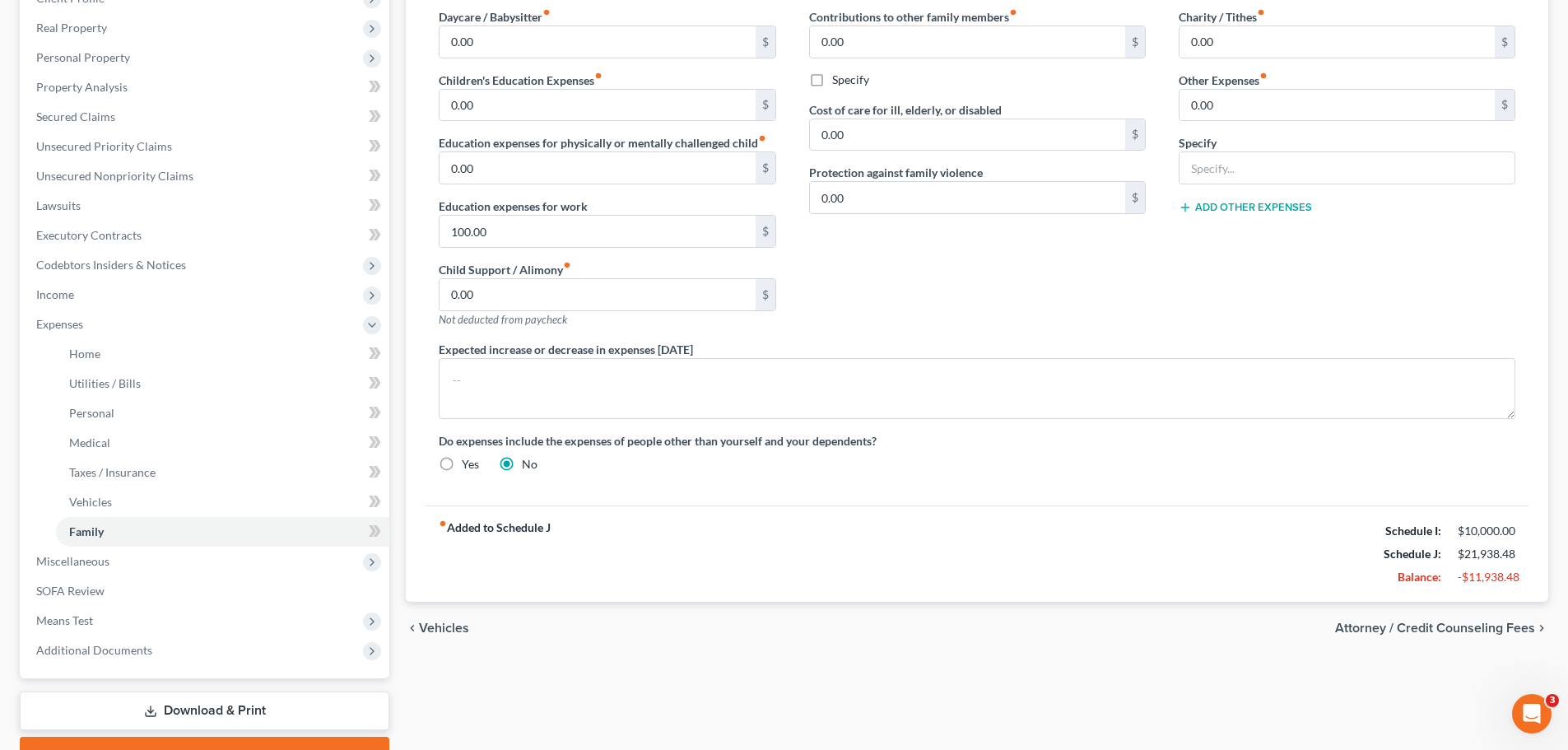
click at [1479, 625] on span "Attorney / Credit Counseling Fees" at bounding box center [1435, 628] width 200 height 13
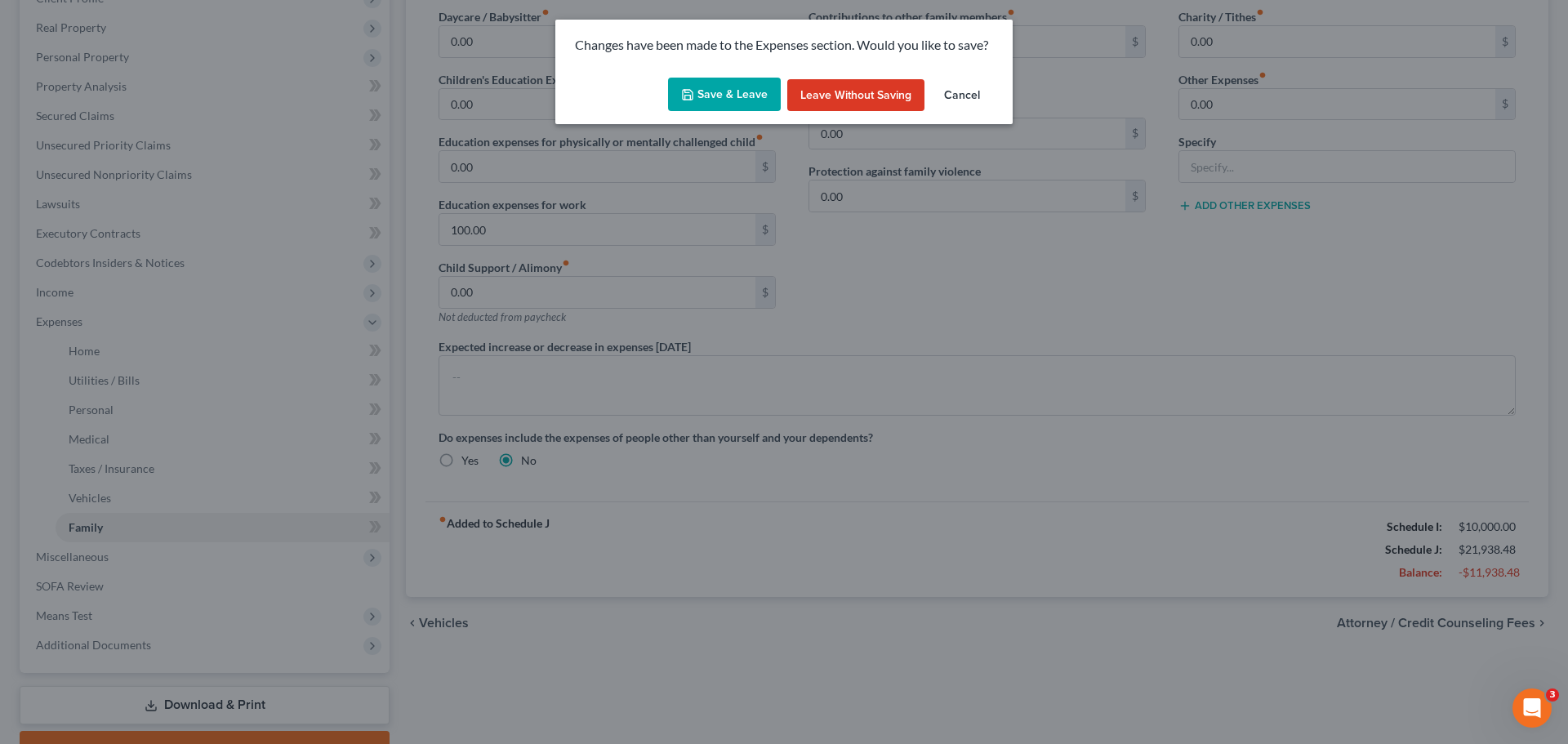
click at [748, 93] on button "Save & Leave" at bounding box center [724, 94] width 113 height 34
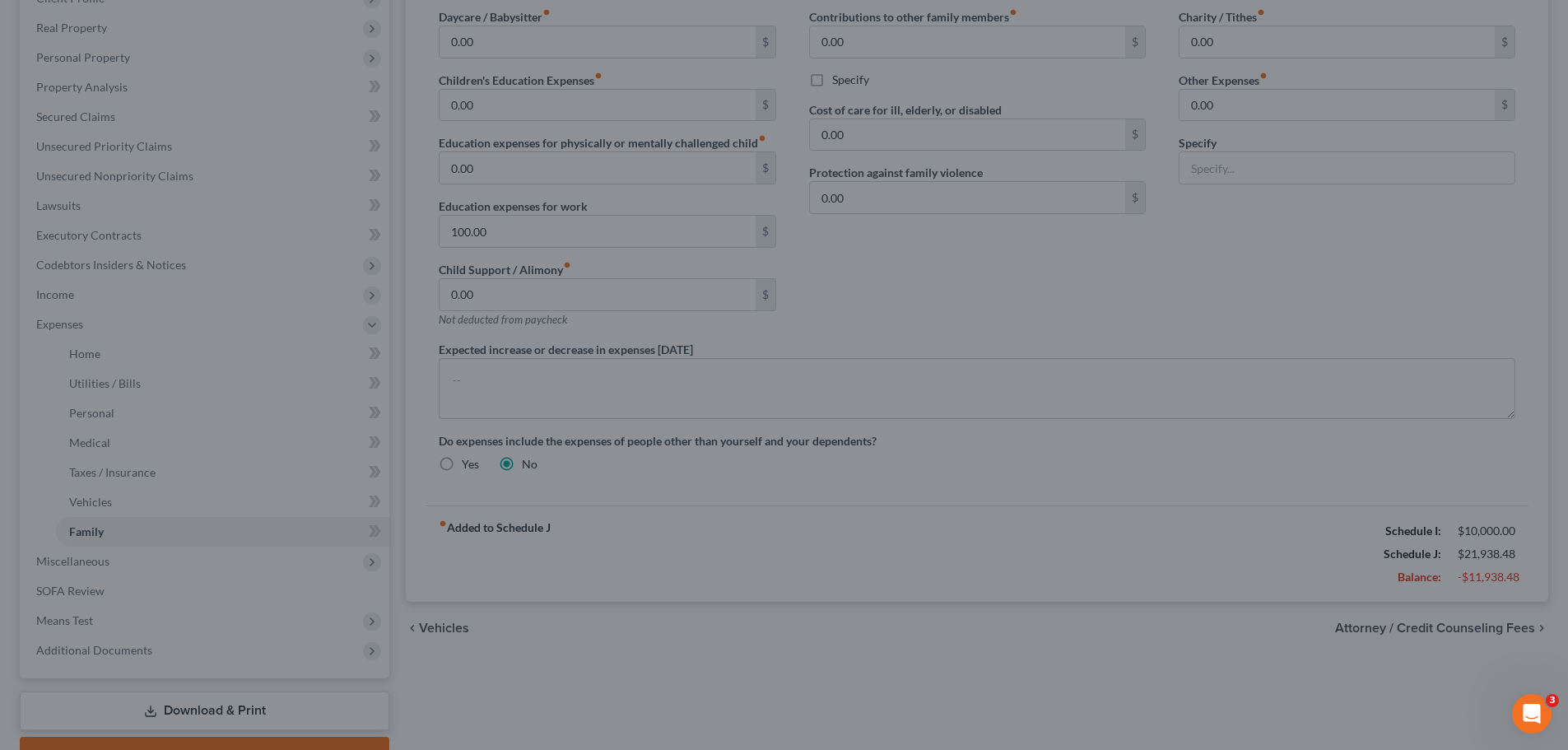
select select "2"
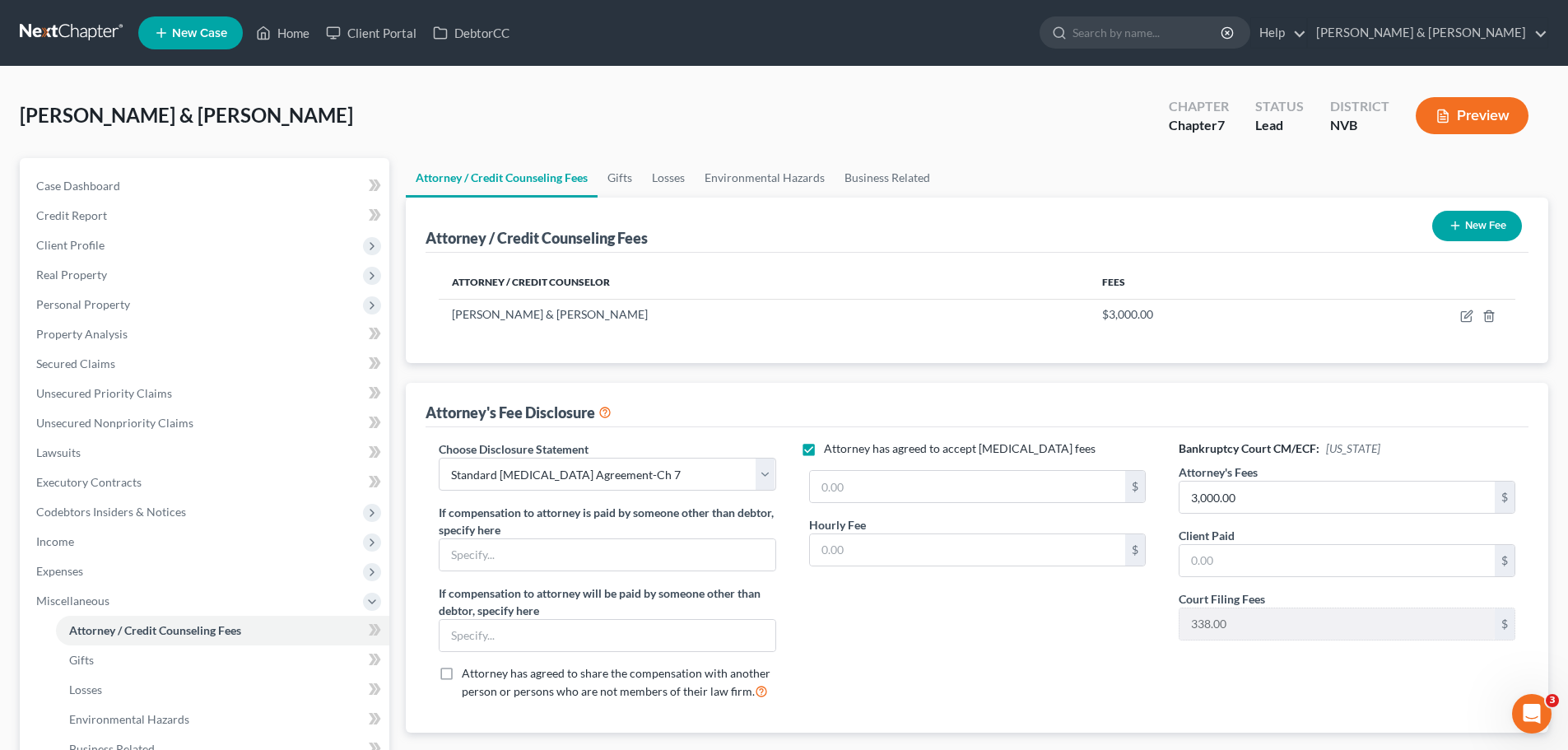
scroll to position [83, 0]
